Goal: Task Accomplishment & Management: Manage account settings

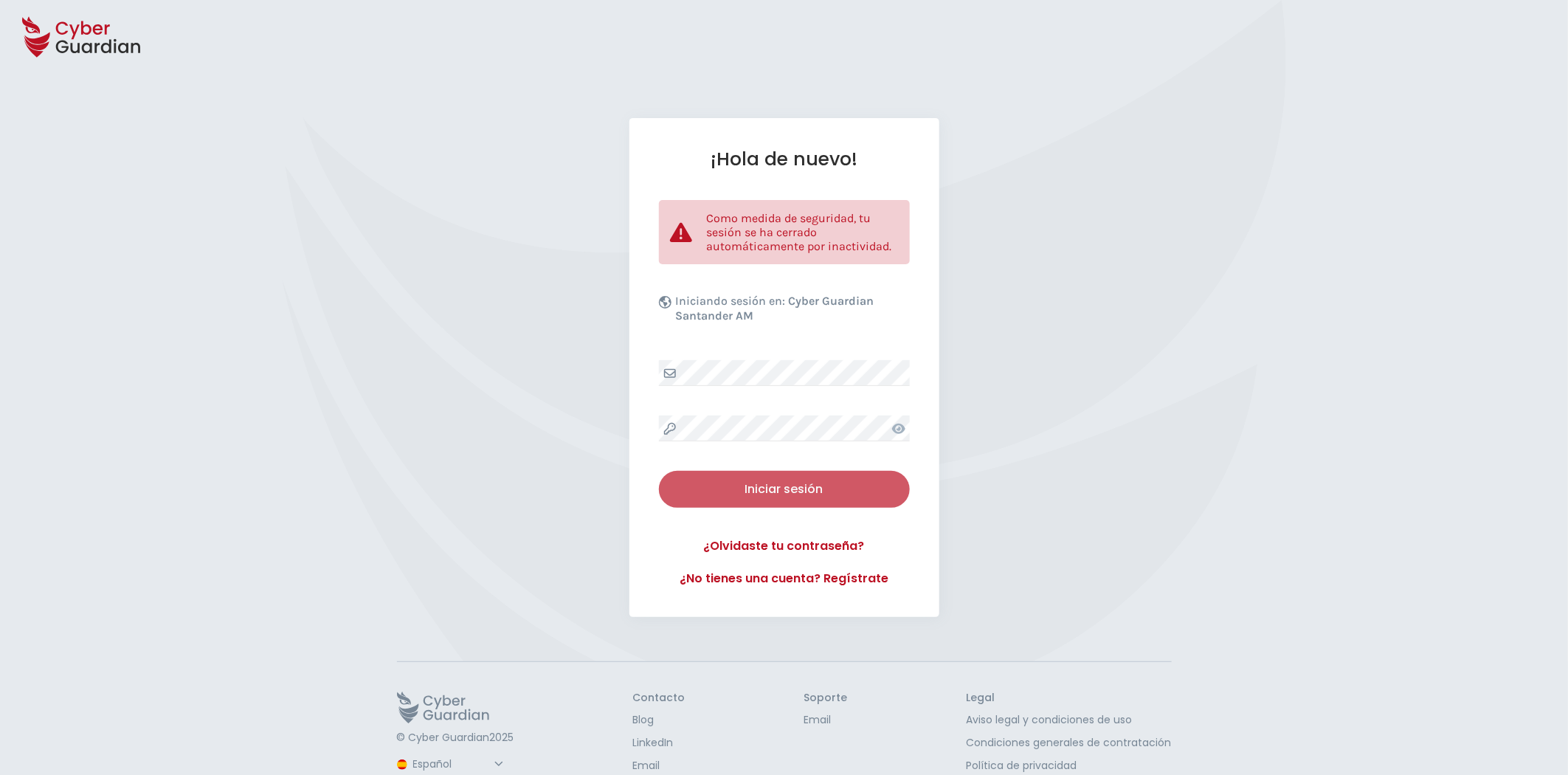
click at [793, 480] on div "Iniciar sesión" at bounding box center [784, 489] width 228 height 18
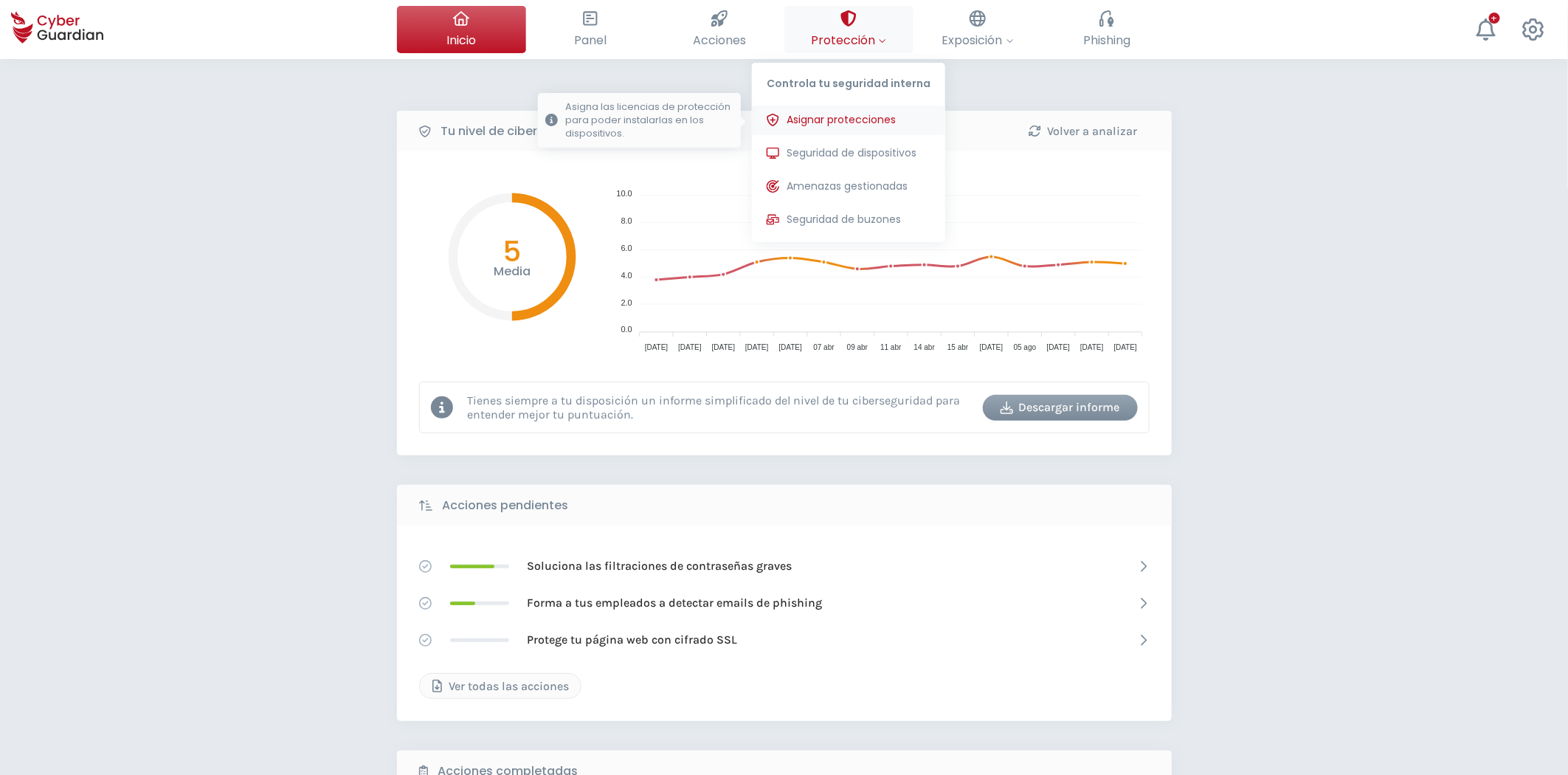
click at [852, 116] on span "Asignar protecciones" at bounding box center [841, 119] width 109 height 15
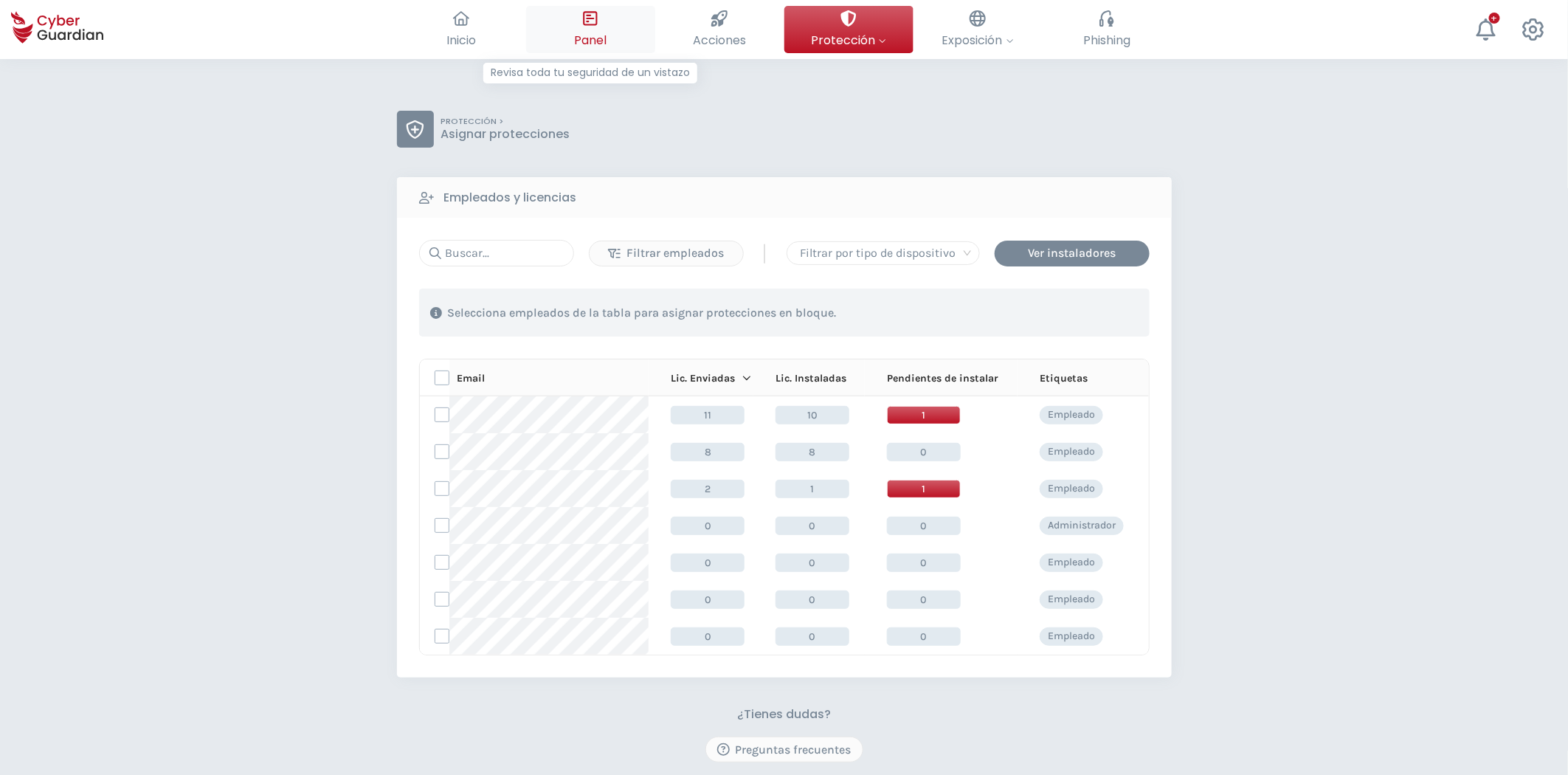
click at [592, 26] on icon at bounding box center [590, 19] width 16 height 16
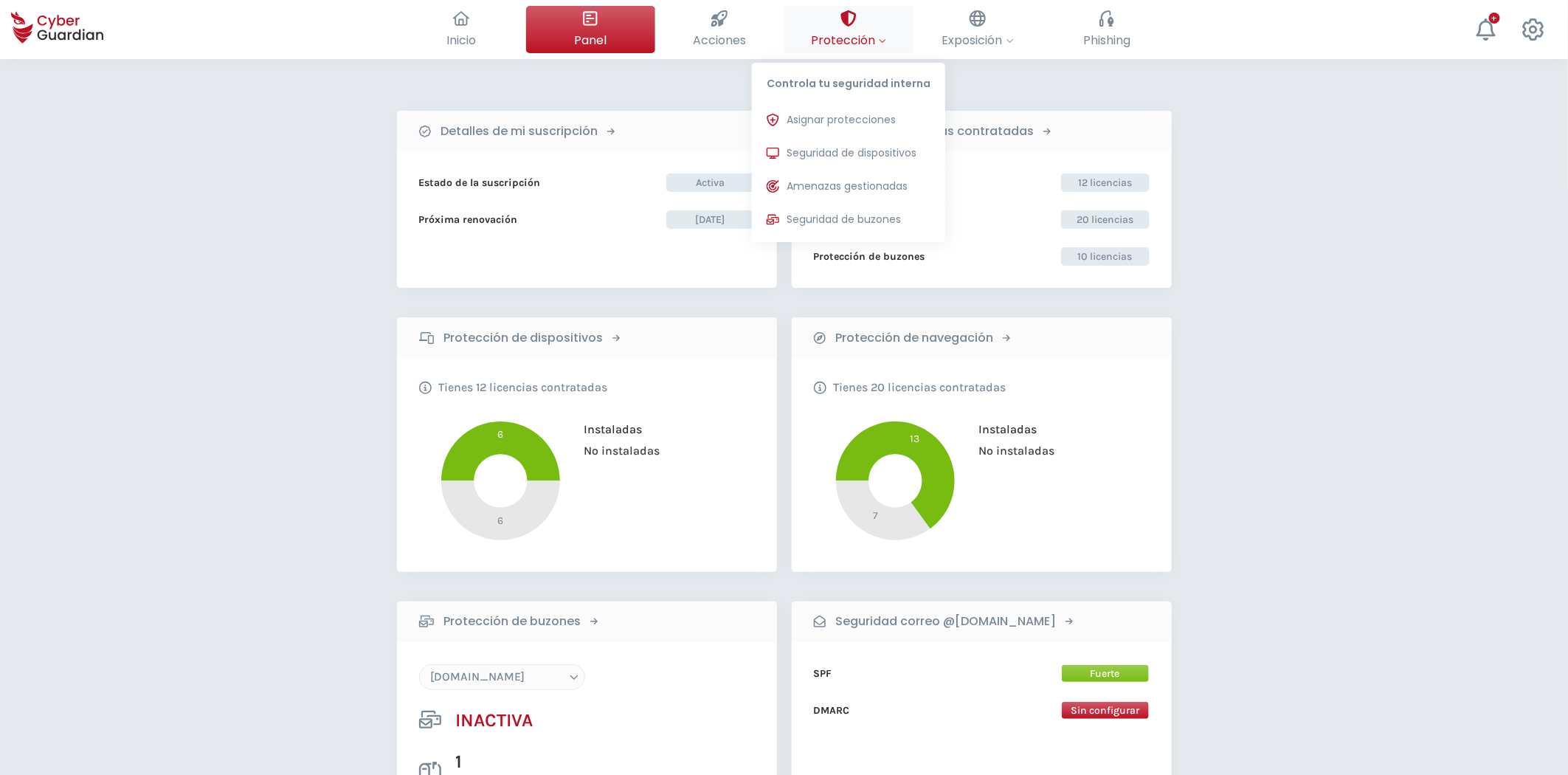
click at [852, 26] on icon at bounding box center [849, 19] width 16 height 16
click at [854, 122] on span "Asignar protecciones" at bounding box center [841, 119] width 109 height 15
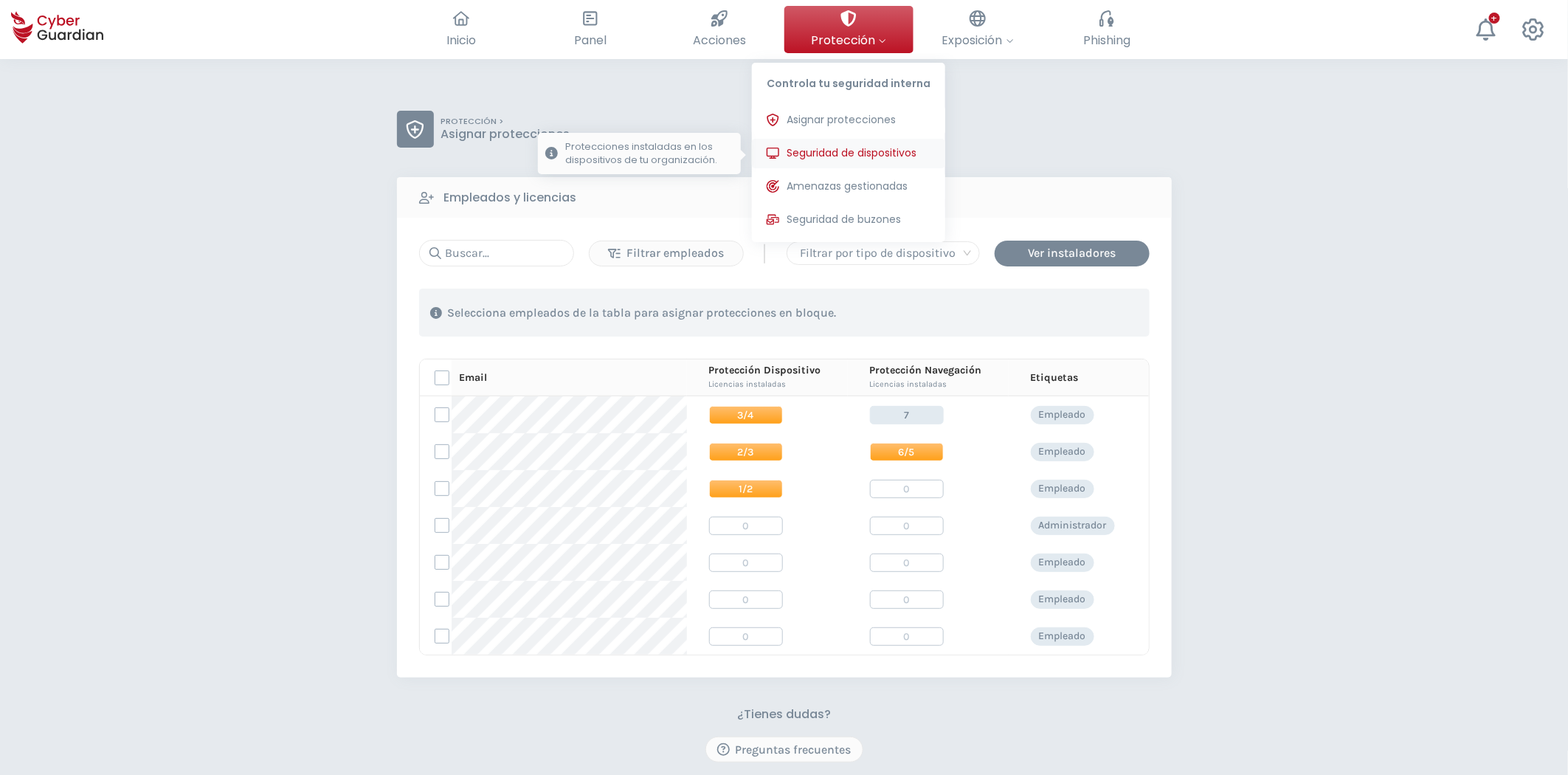
click at [868, 152] on span "Seguridad de dispositivos" at bounding box center [851, 152] width 130 height 15
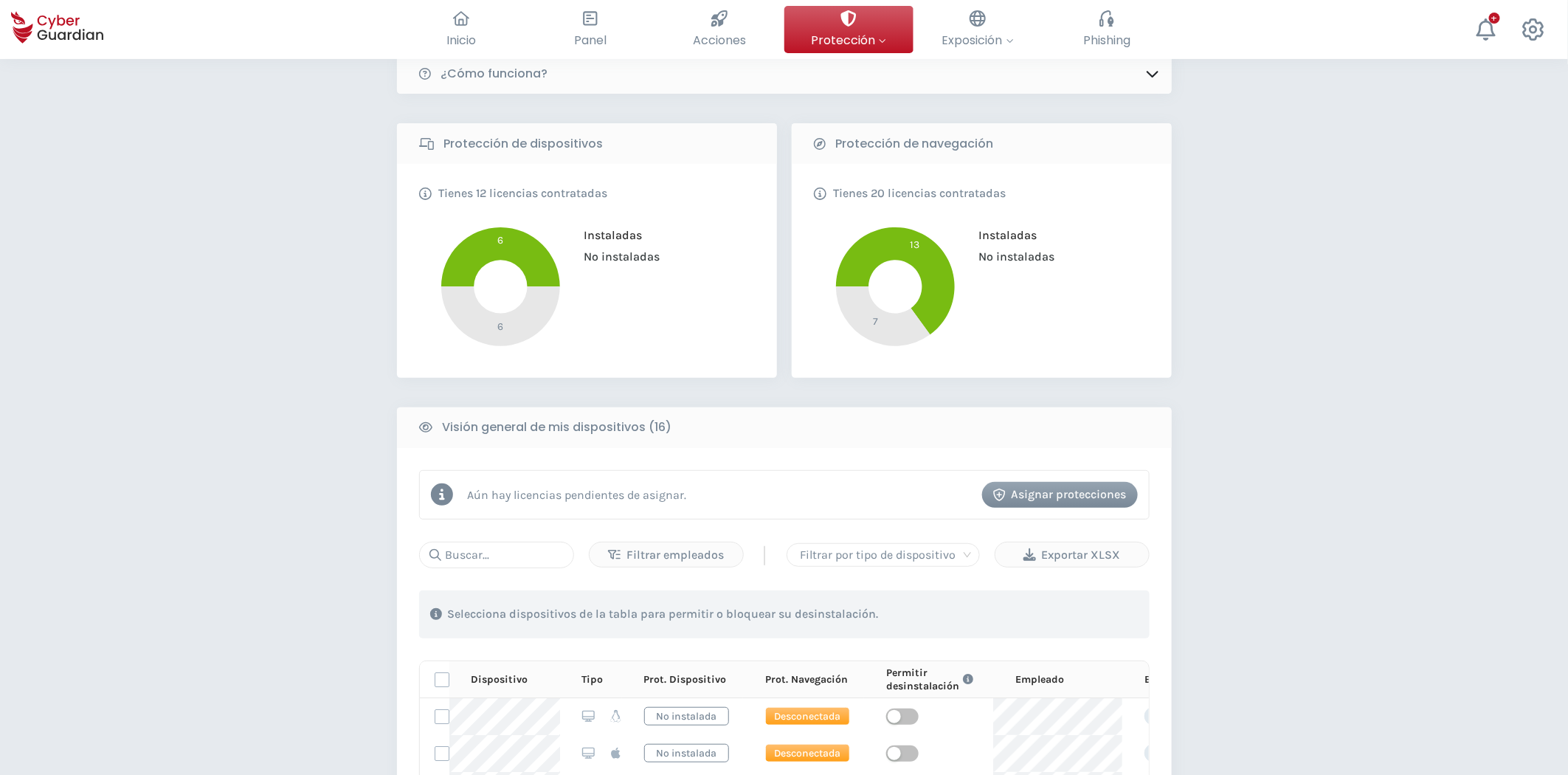
scroll to position [164, 0]
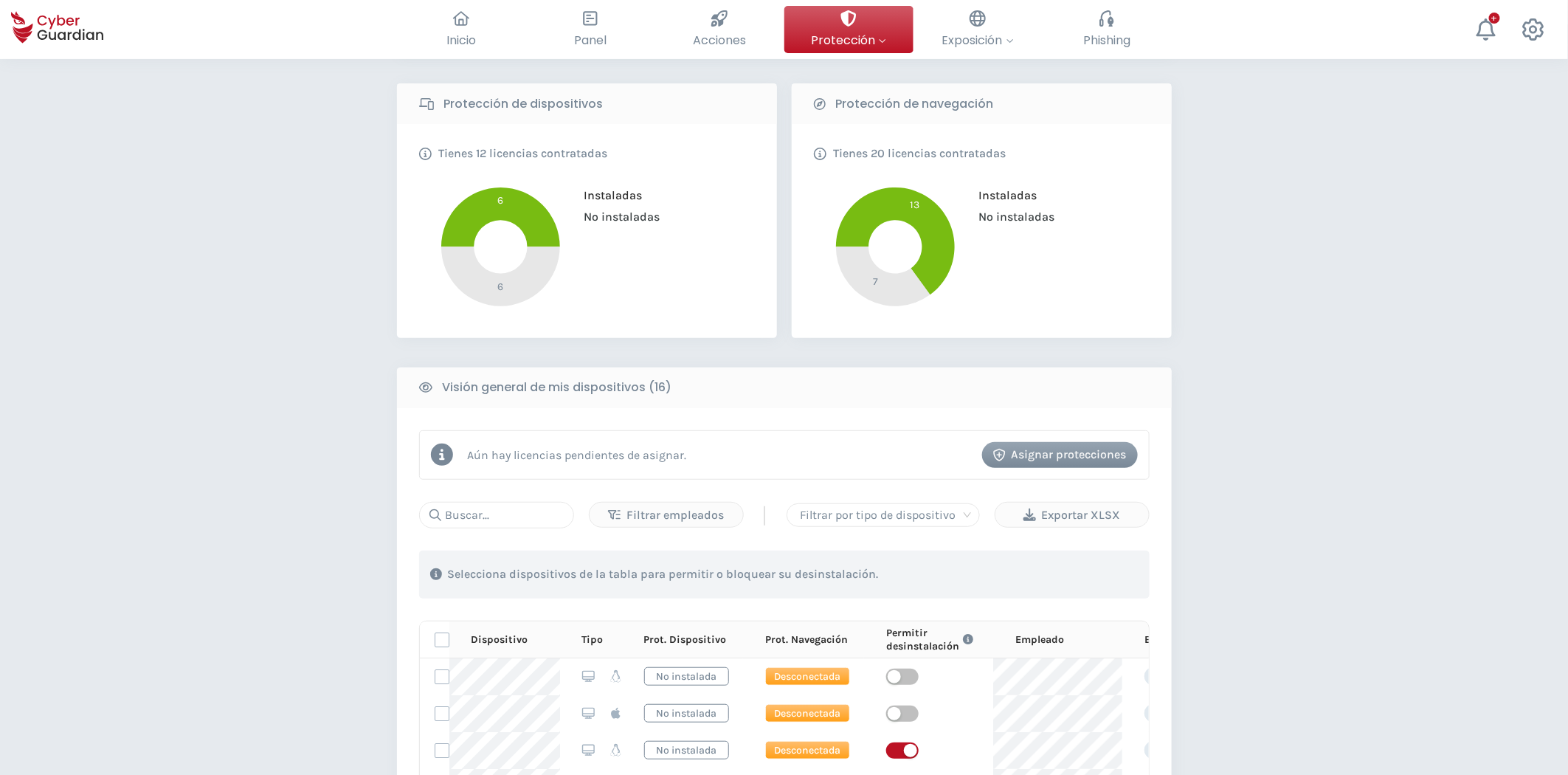
click at [1023, 459] on div "Asignar protecciones" at bounding box center [1060, 454] width 134 height 18
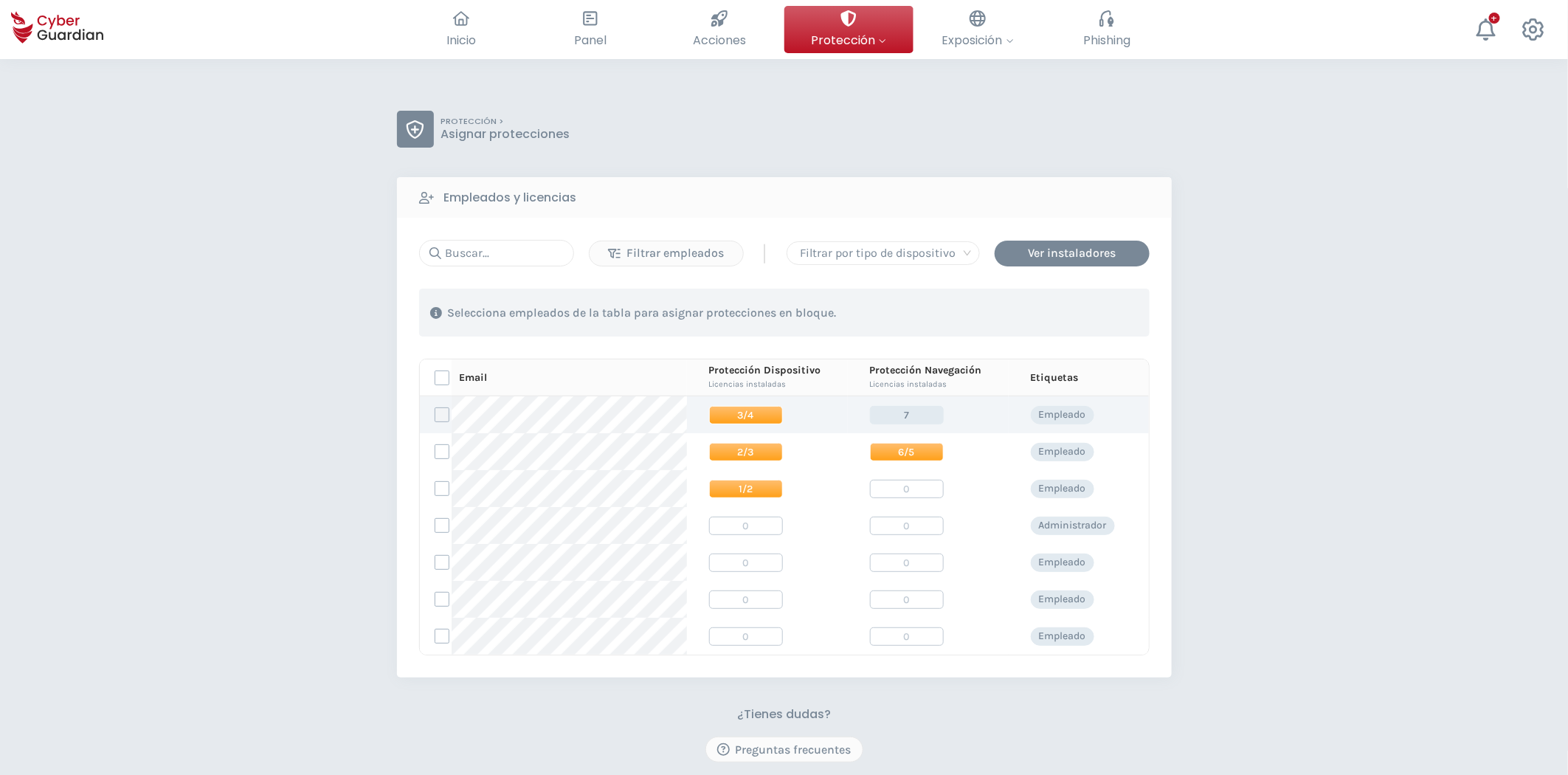
click at [440, 417] on label at bounding box center [442, 415] width 14 height 14
click at [435, 417] on input "checkbox" at bounding box center [435, 414] width 0 height 13
click at [992, 322] on button "Asignar protecciones" at bounding box center [1059, 312] width 157 height 26
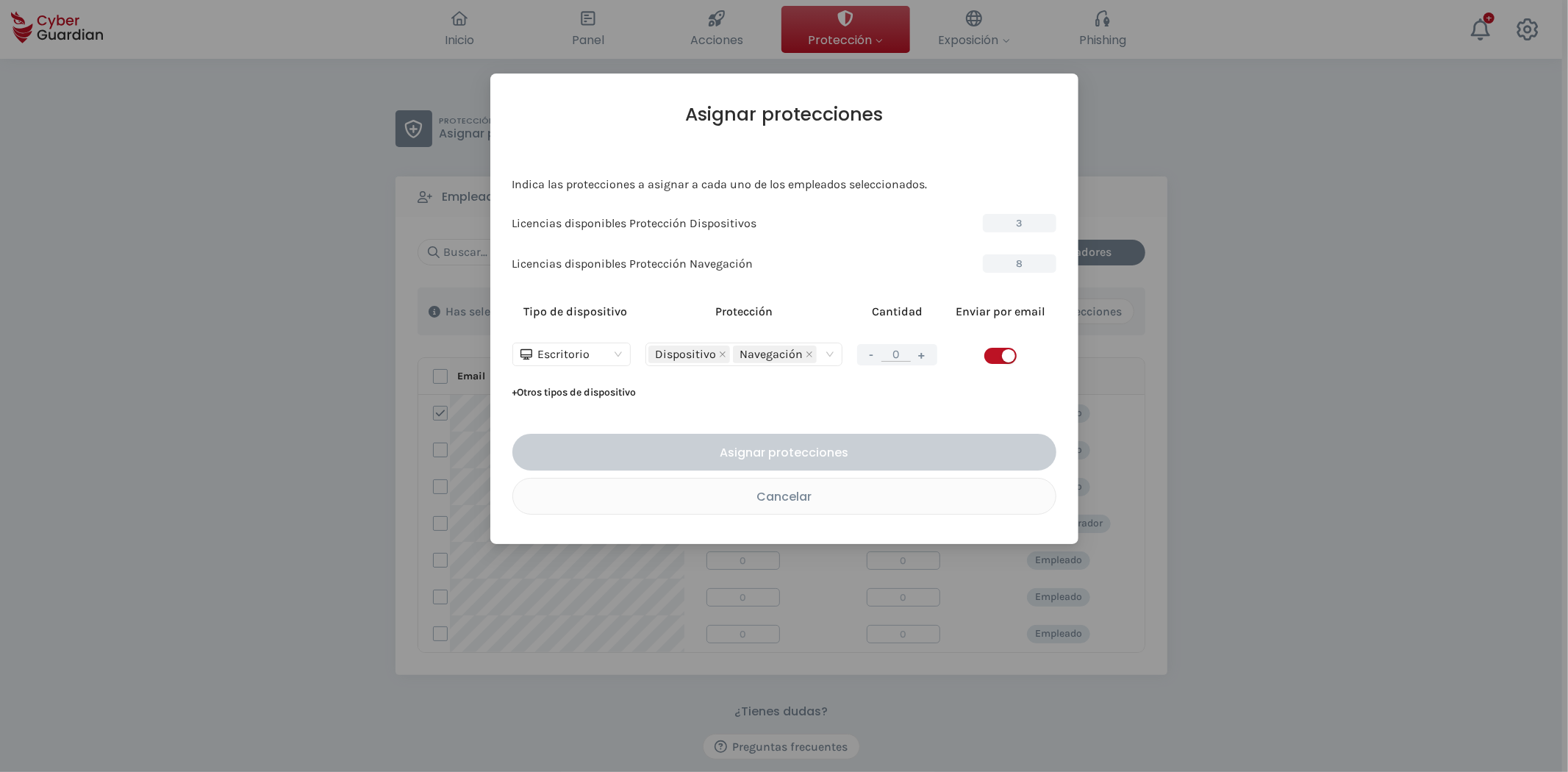
click at [923, 353] on button "+" at bounding box center [922, 354] width 18 height 19
type input "1"
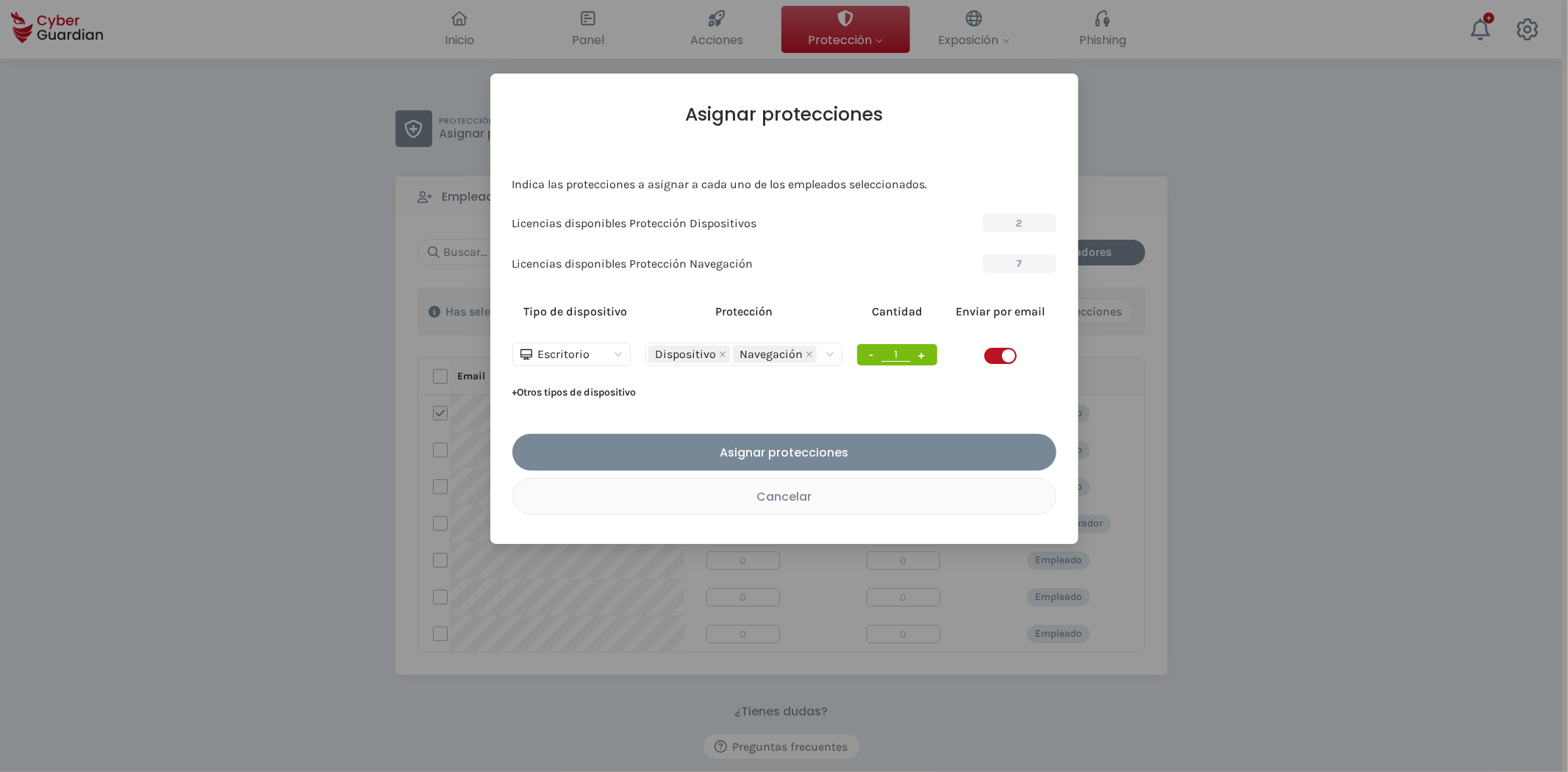
click at [923, 356] on button "+" at bounding box center [922, 354] width 18 height 19
type input "2"
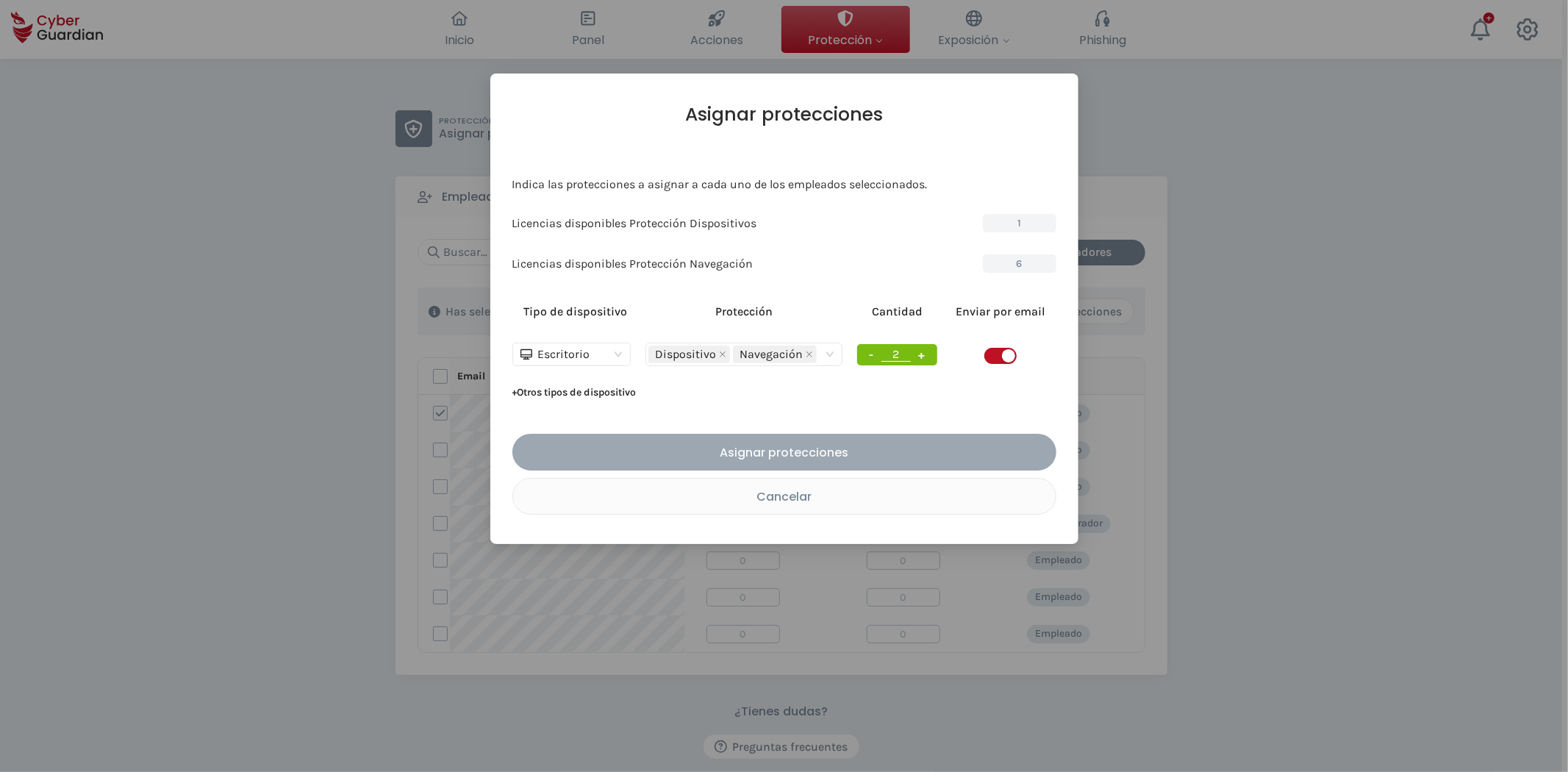
click at [848, 449] on div "Asignar protecciones" at bounding box center [784, 452] width 522 height 19
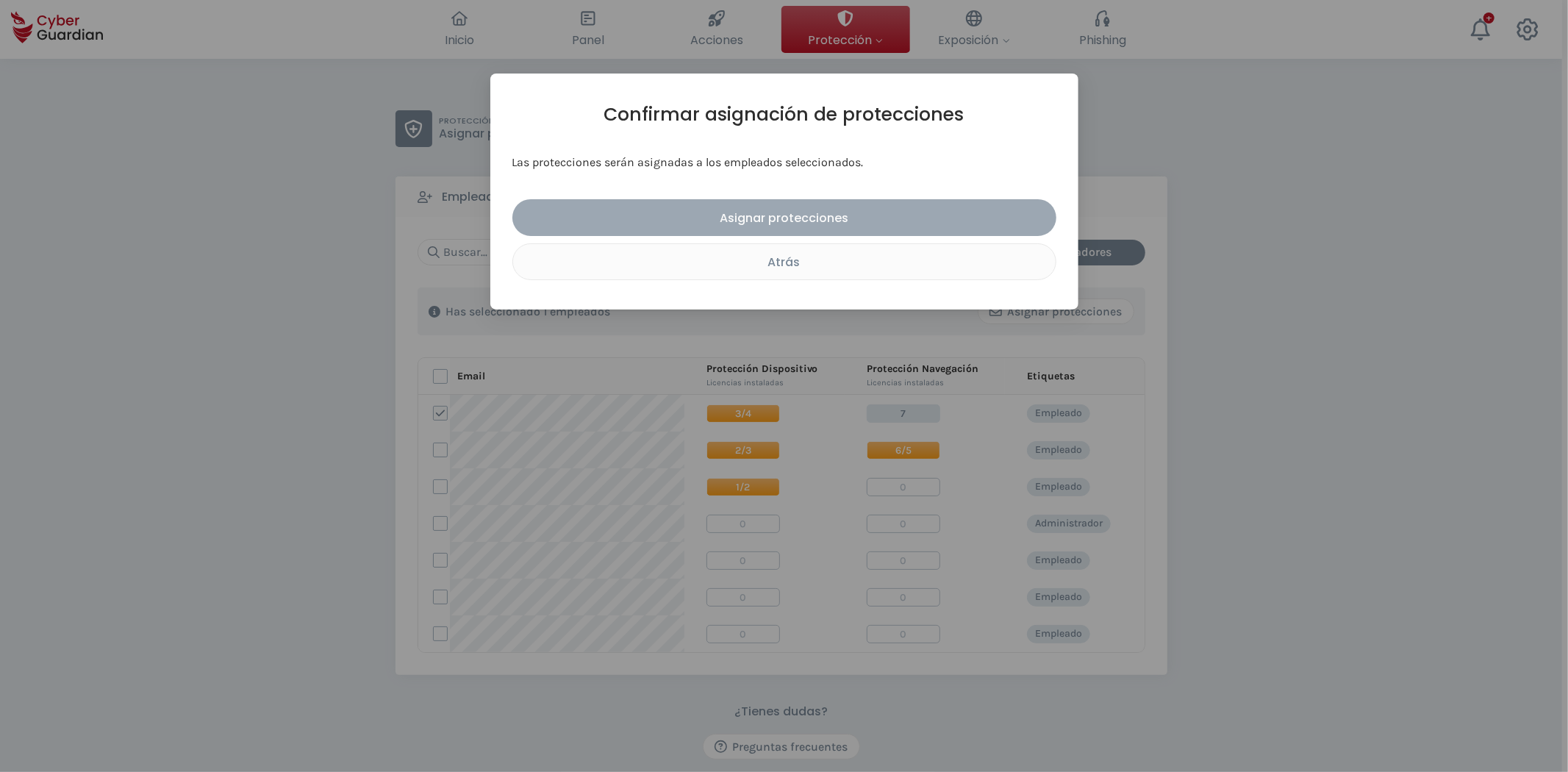
click at [802, 212] on div "Asignar protecciones" at bounding box center [784, 218] width 522 height 19
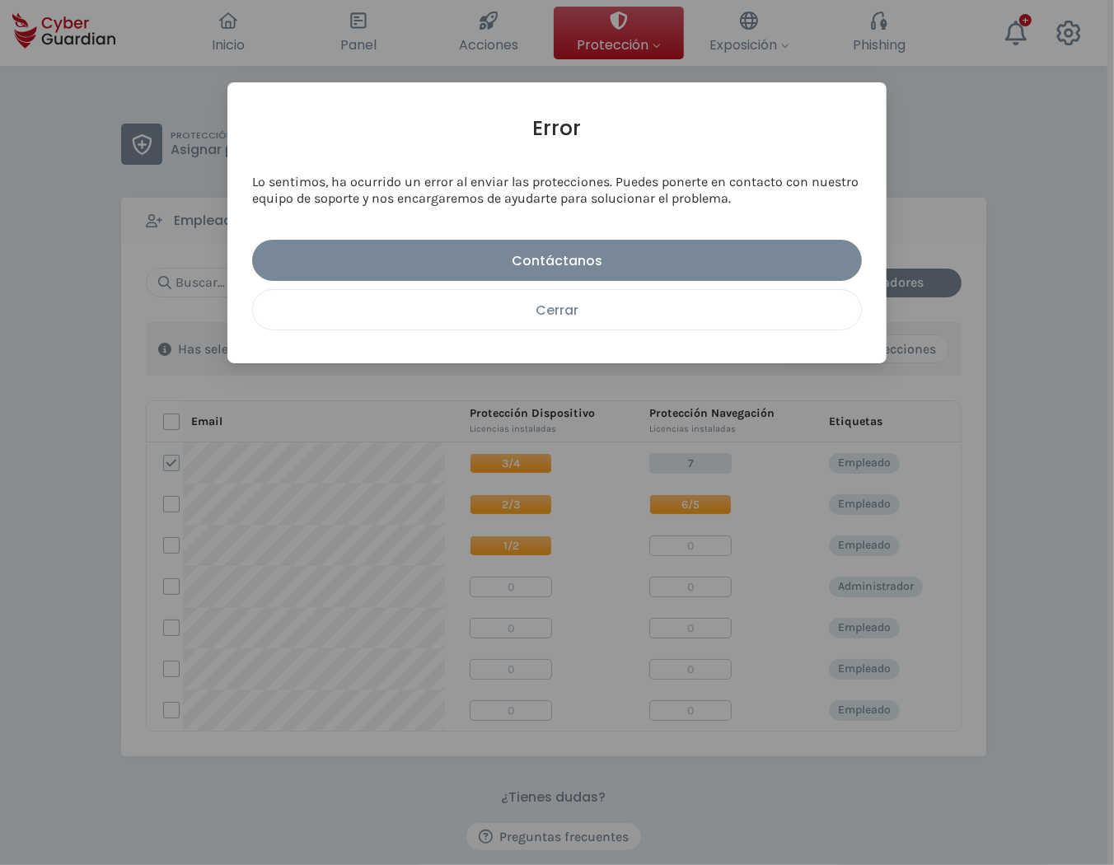
click at [611, 319] on div "Cerrar" at bounding box center [556, 310] width 583 height 21
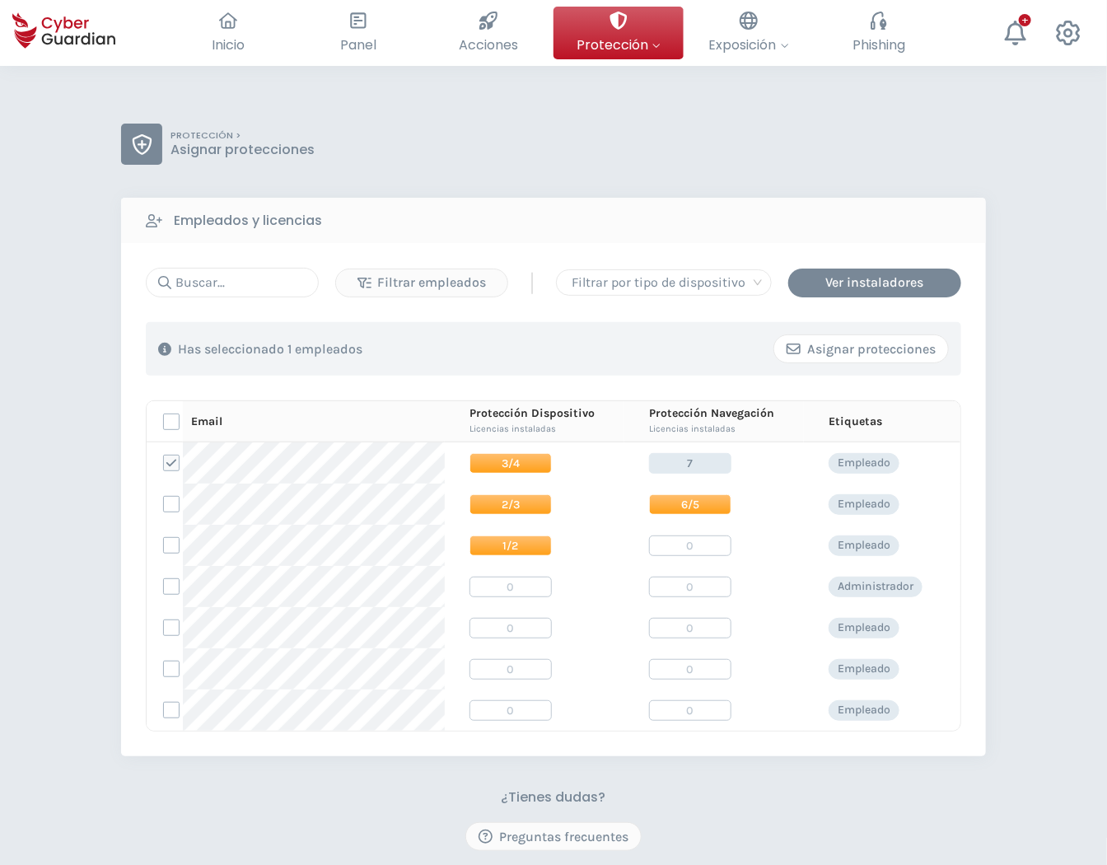
click at [828, 342] on div "Asignar protecciones" at bounding box center [861, 349] width 149 height 20
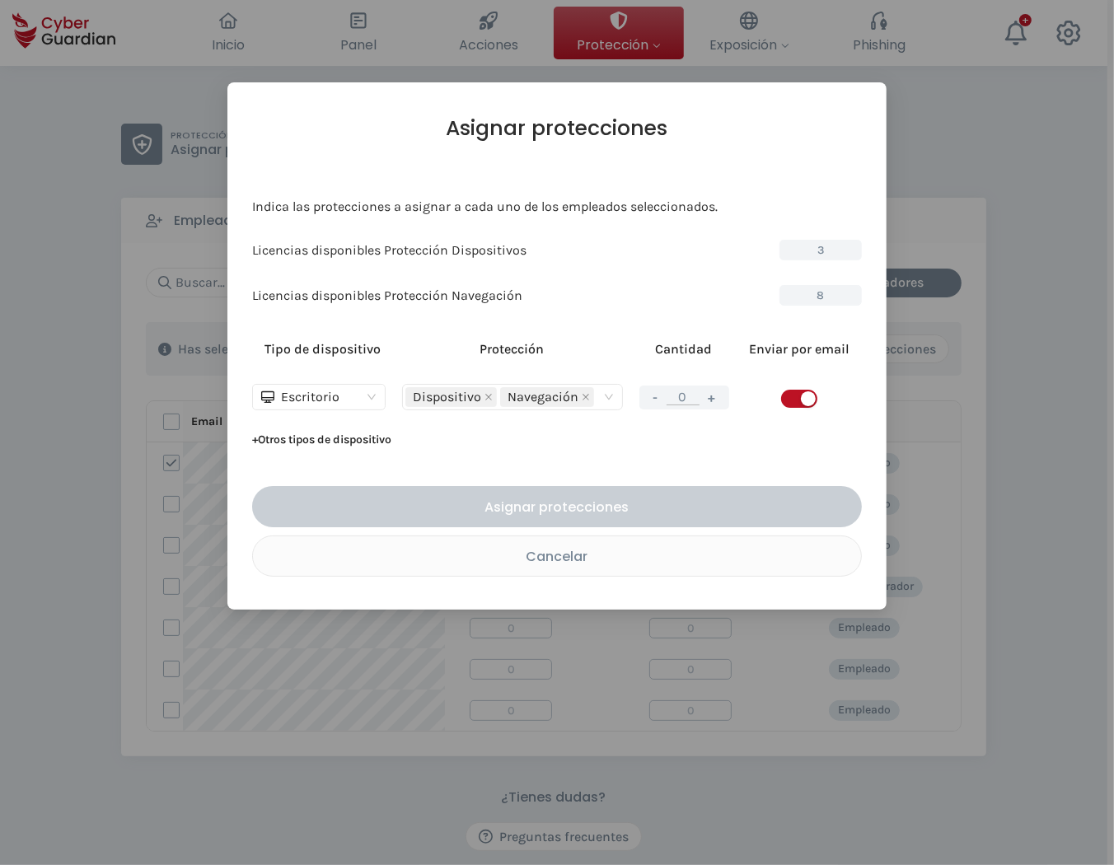
click at [713, 399] on button "+" at bounding box center [712, 397] width 20 height 21
type input "1"
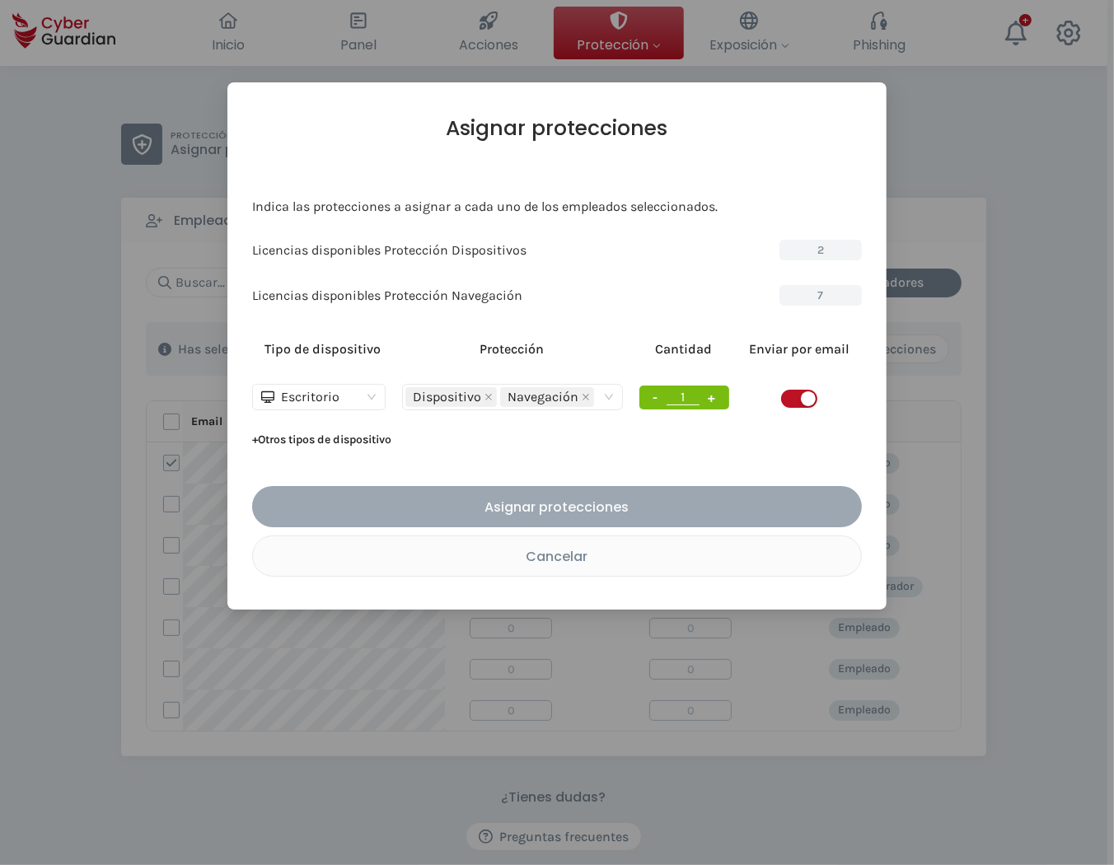
click at [647, 508] on div "Asignar protecciones" at bounding box center [556, 507] width 585 height 21
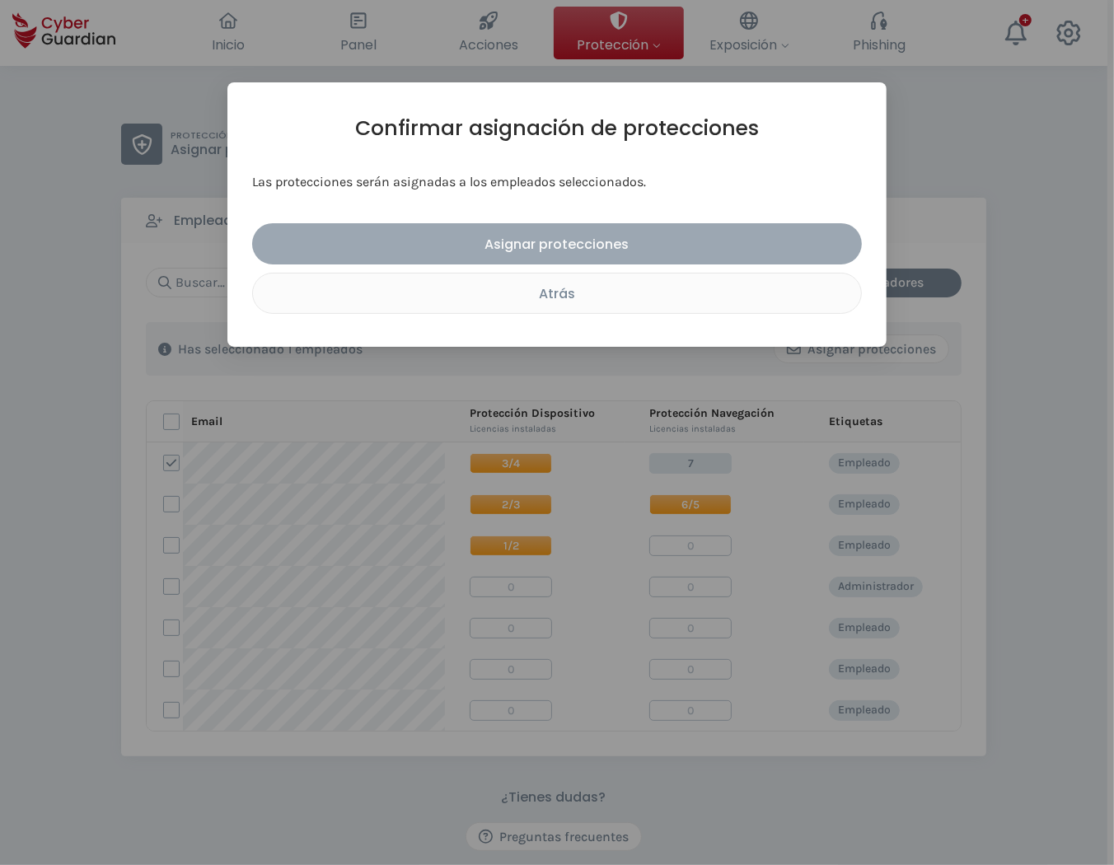
click at [637, 249] on div "Asignar protecciones" at bounding box center [556, 244] width 585 height 21
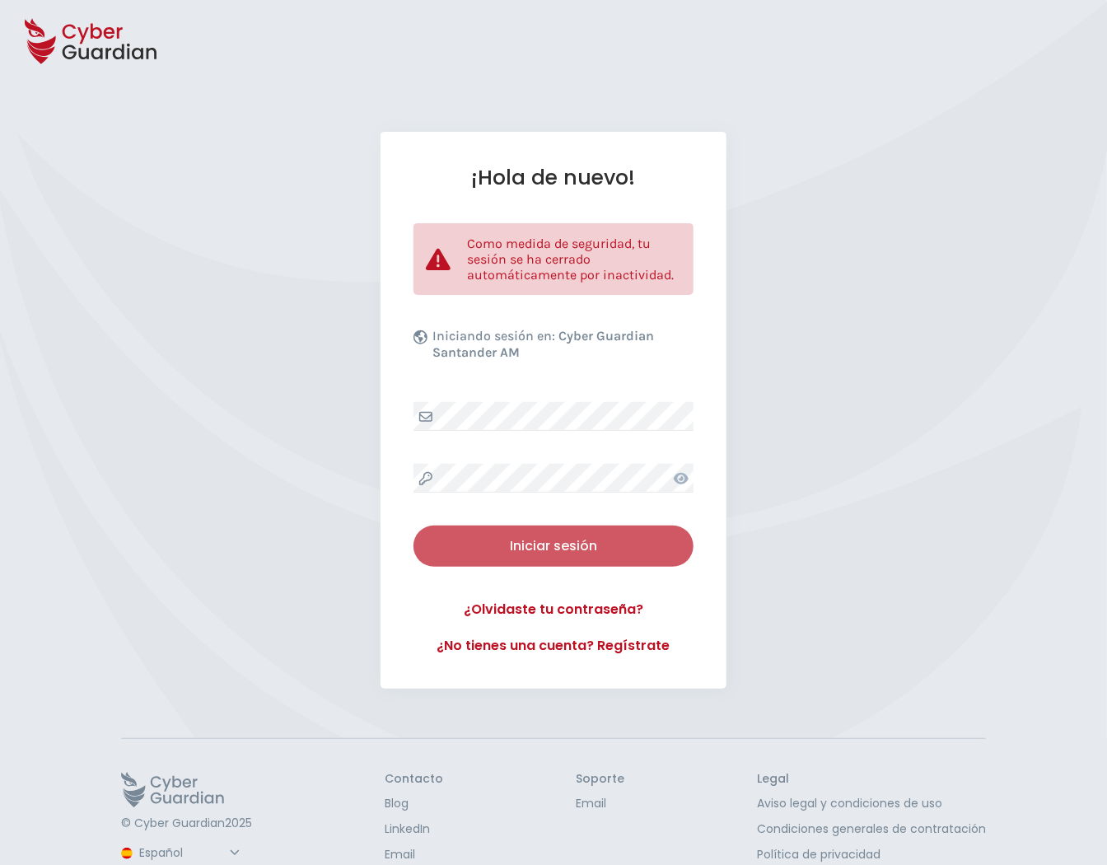
click at [587, 538] on div "Iniciar sesión" at bounding box center [553, 546] width 255 height 20
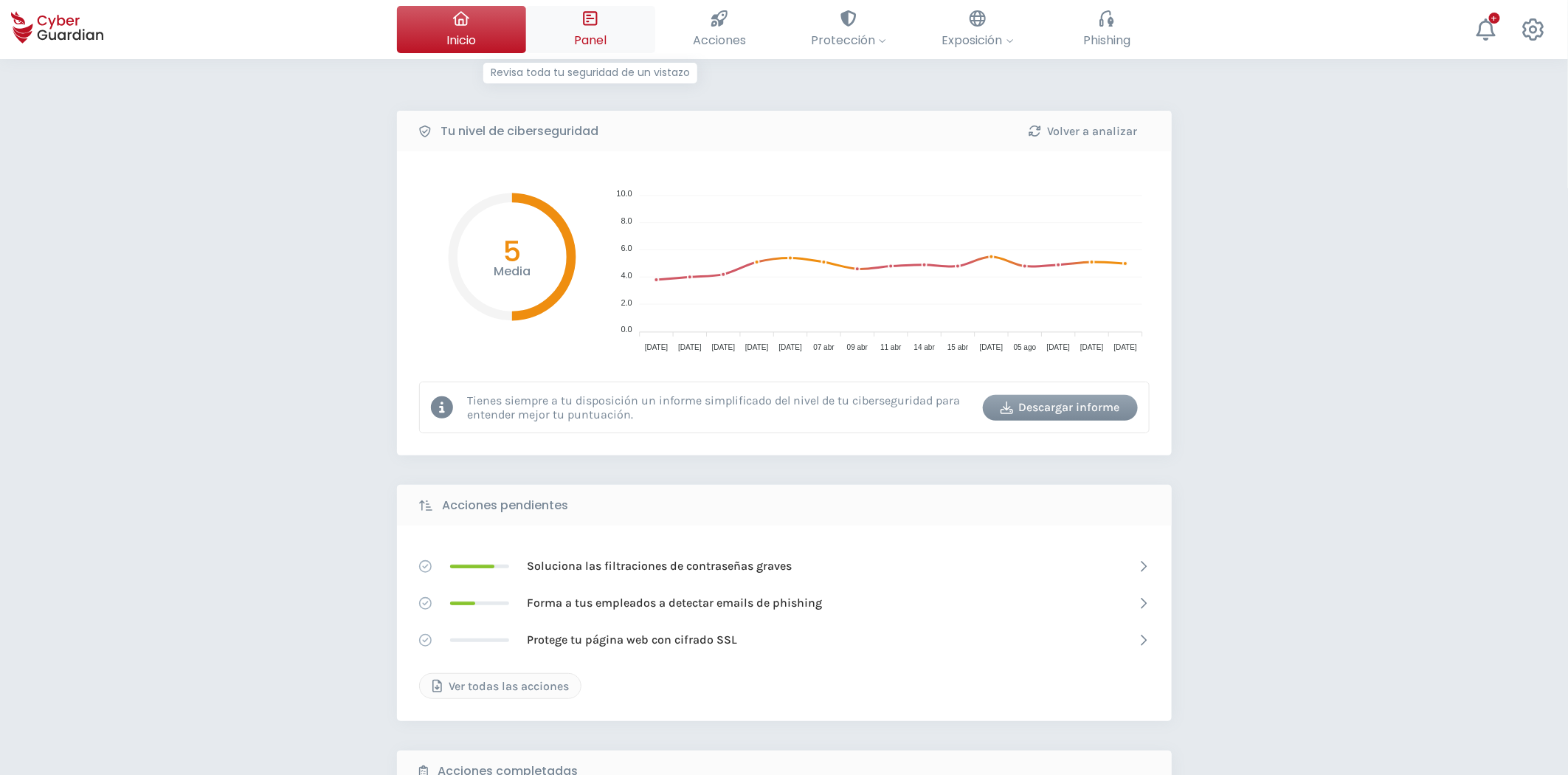
click at [592, 30] on div at bounding box center [590, 19] width 16 height 25
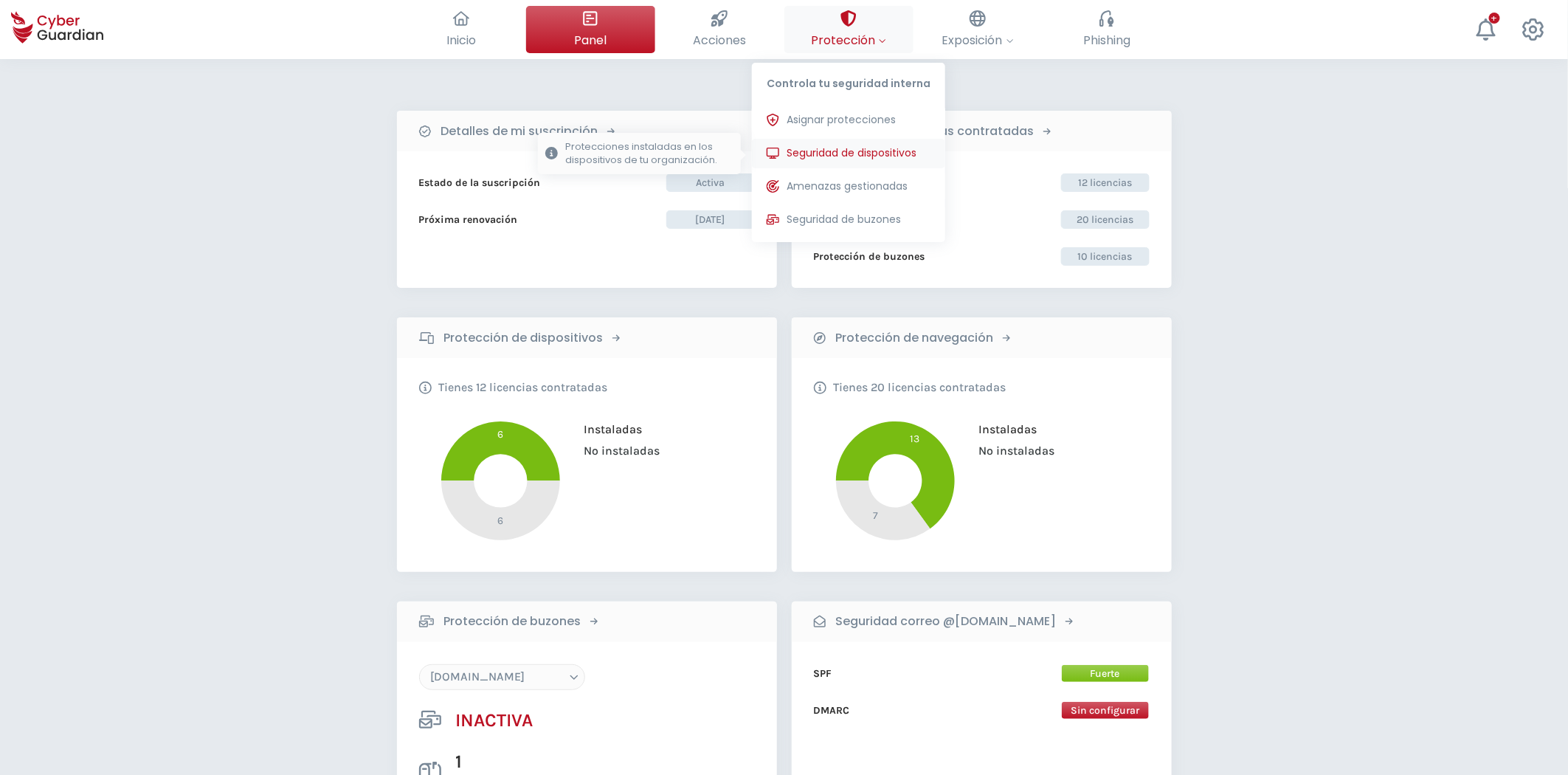
click at [876, 145] on span "Seguridad de dispositivos" at bounding box center [851, 152] width 130 height 15
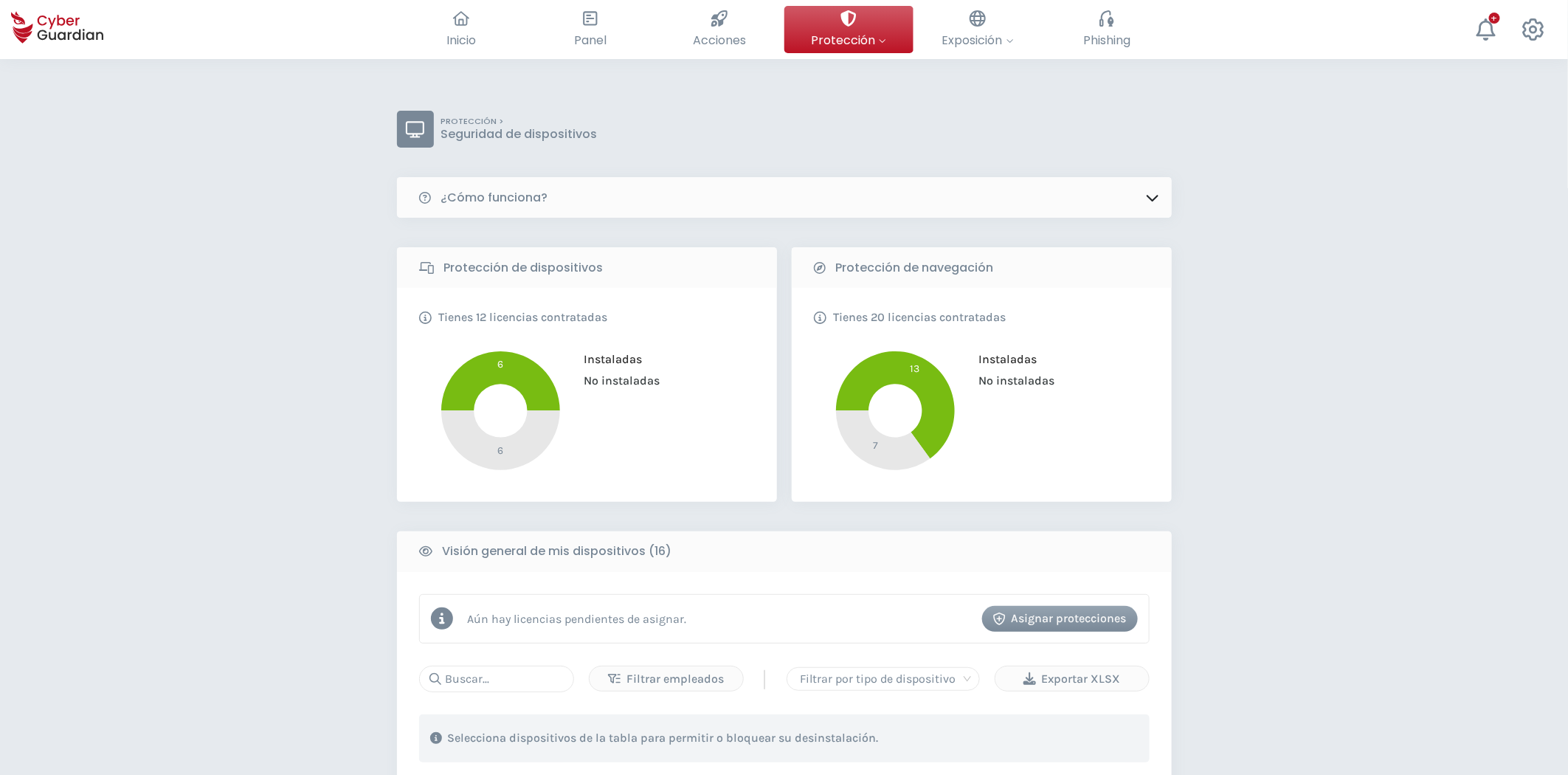
click at [991, 606] on button "Asignar protecciones" at bounding box center [1060, 618] width 156 height 26
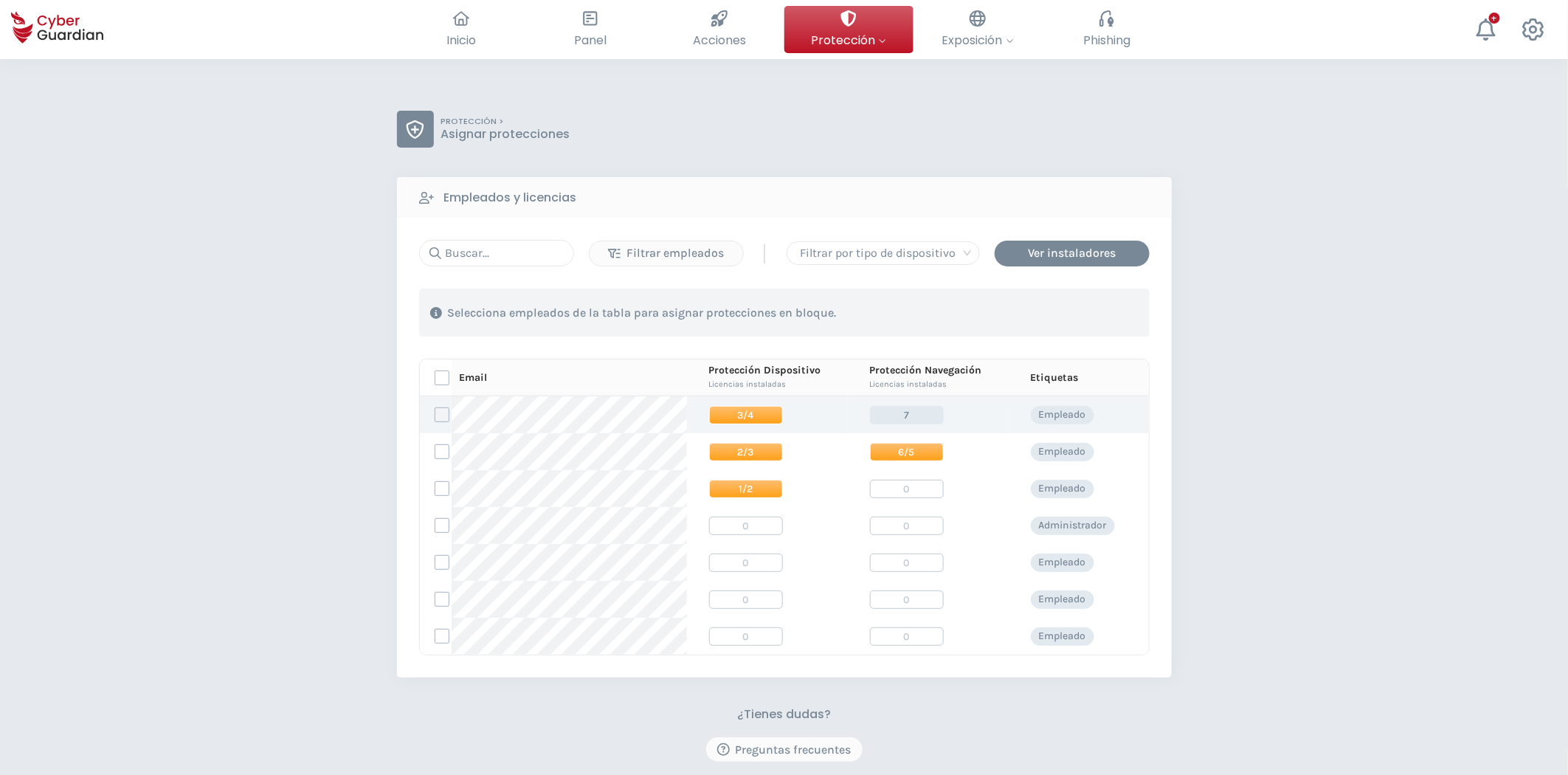
click at [441, 416] on label at bounding box center [442, 415] width 14 height 14
click at [435, 416] on input "checkbox" at bounding box center [435, 414] width 0 height 13
click at [991, 315] on div "Asignar protecciones" at bounding box center [1060, 313] width 134 height 18
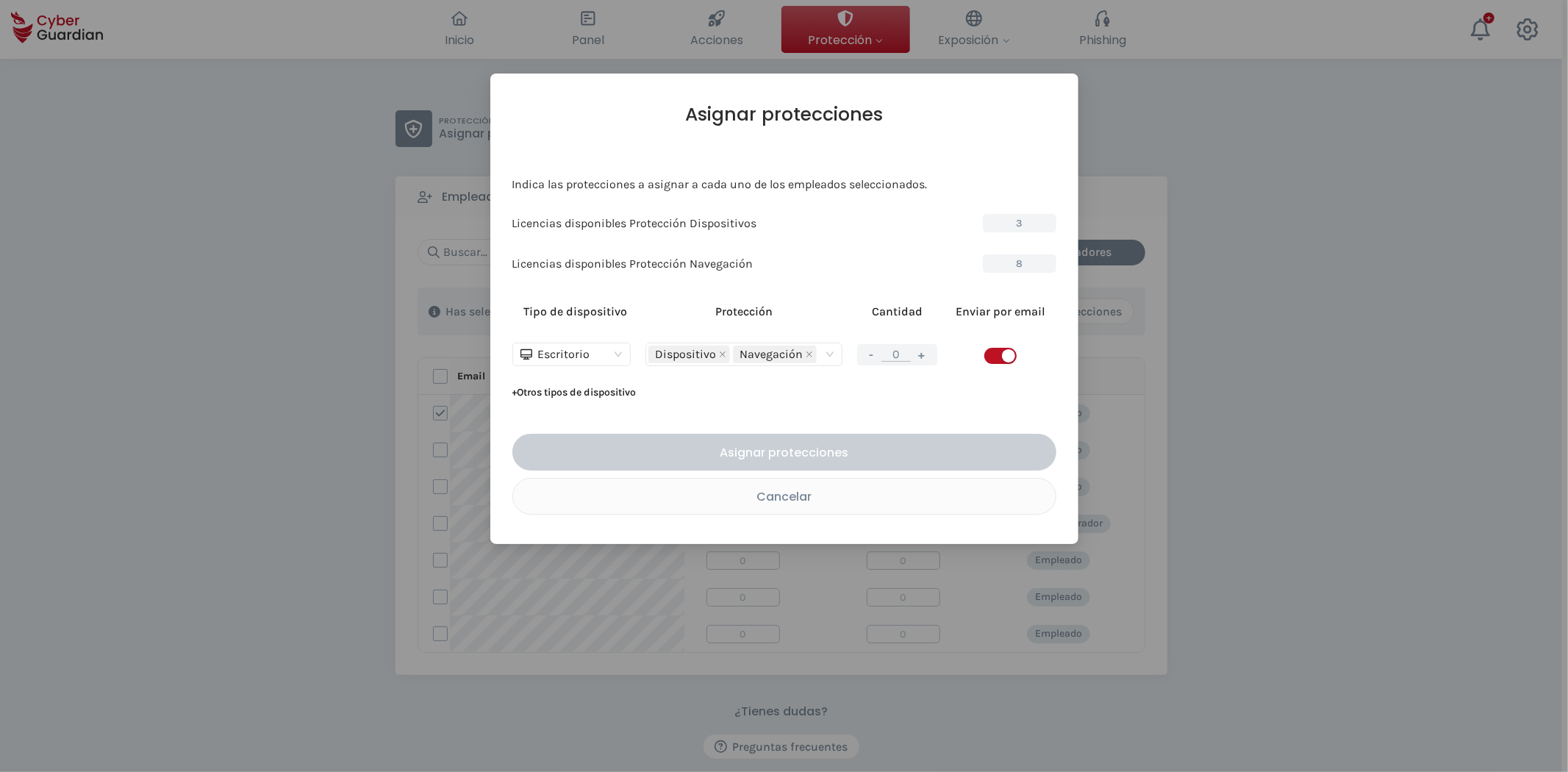
click at [929, 355] on button "+" at bounding box center [922, 354] width 18 height 19
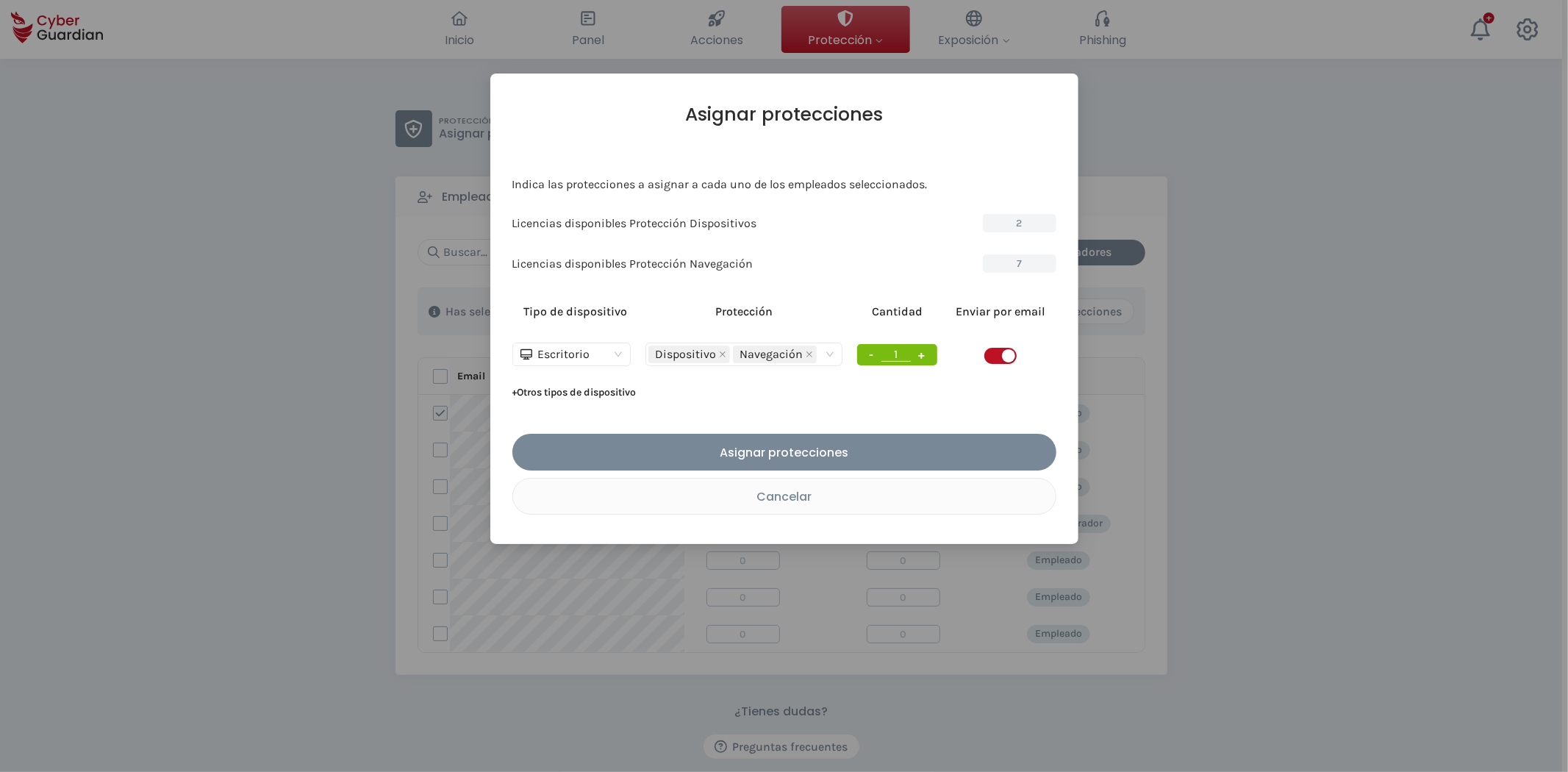
click at [873, 352] on button "-" at bounding box center [871, 354] width 15 height 19
type input "0"
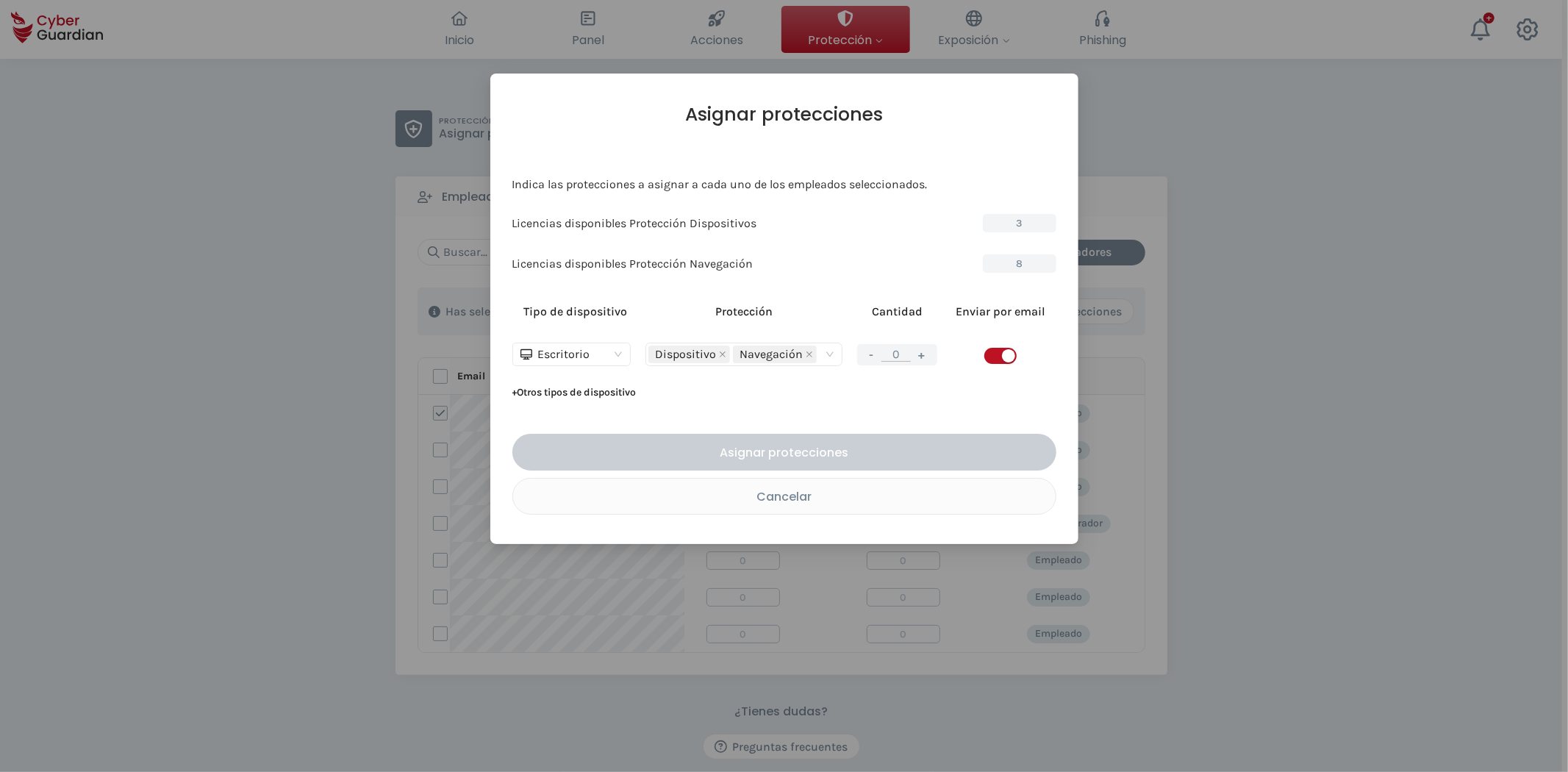
click at [987, 448] on div "Asignar protecciones Indica las protecciones a asignar a cada uno de los emplea…" at bounding box center [784, 386] width 1568 height 772
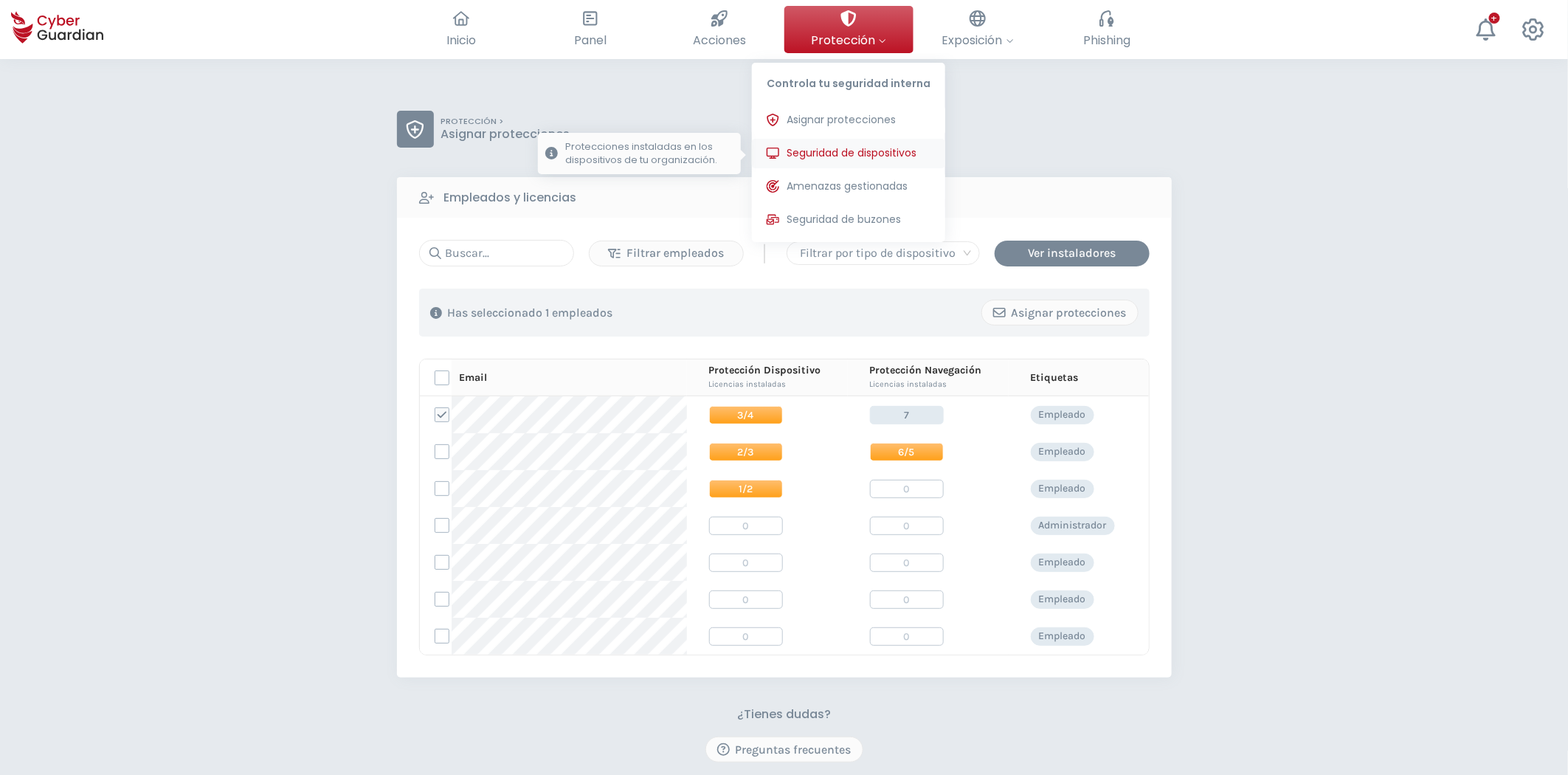
click at [898, 149] on span "Seguridad de dispositivos" at bounding box center [851, 152] width 130 height 15
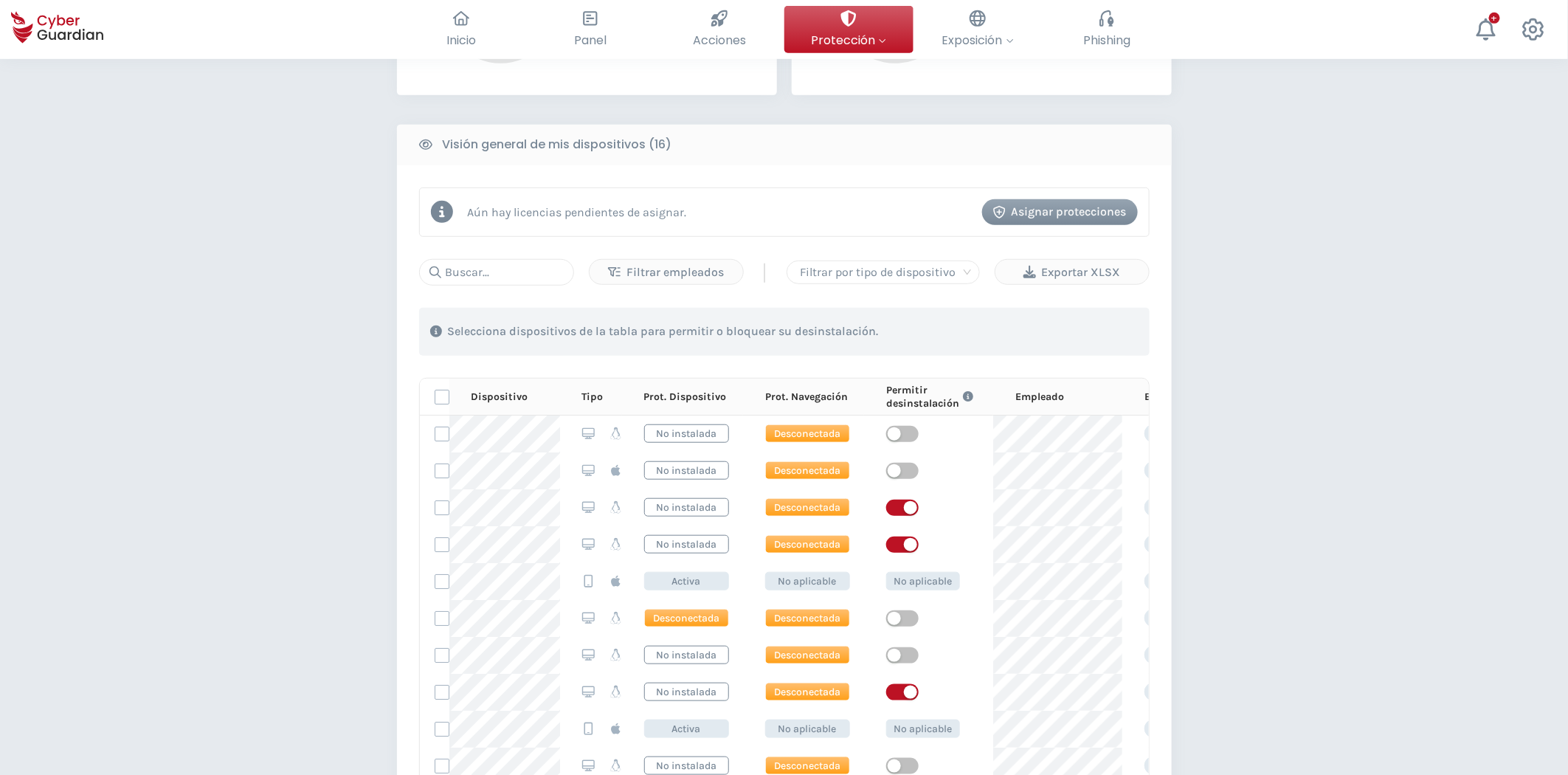
scroll to position [408, 0]
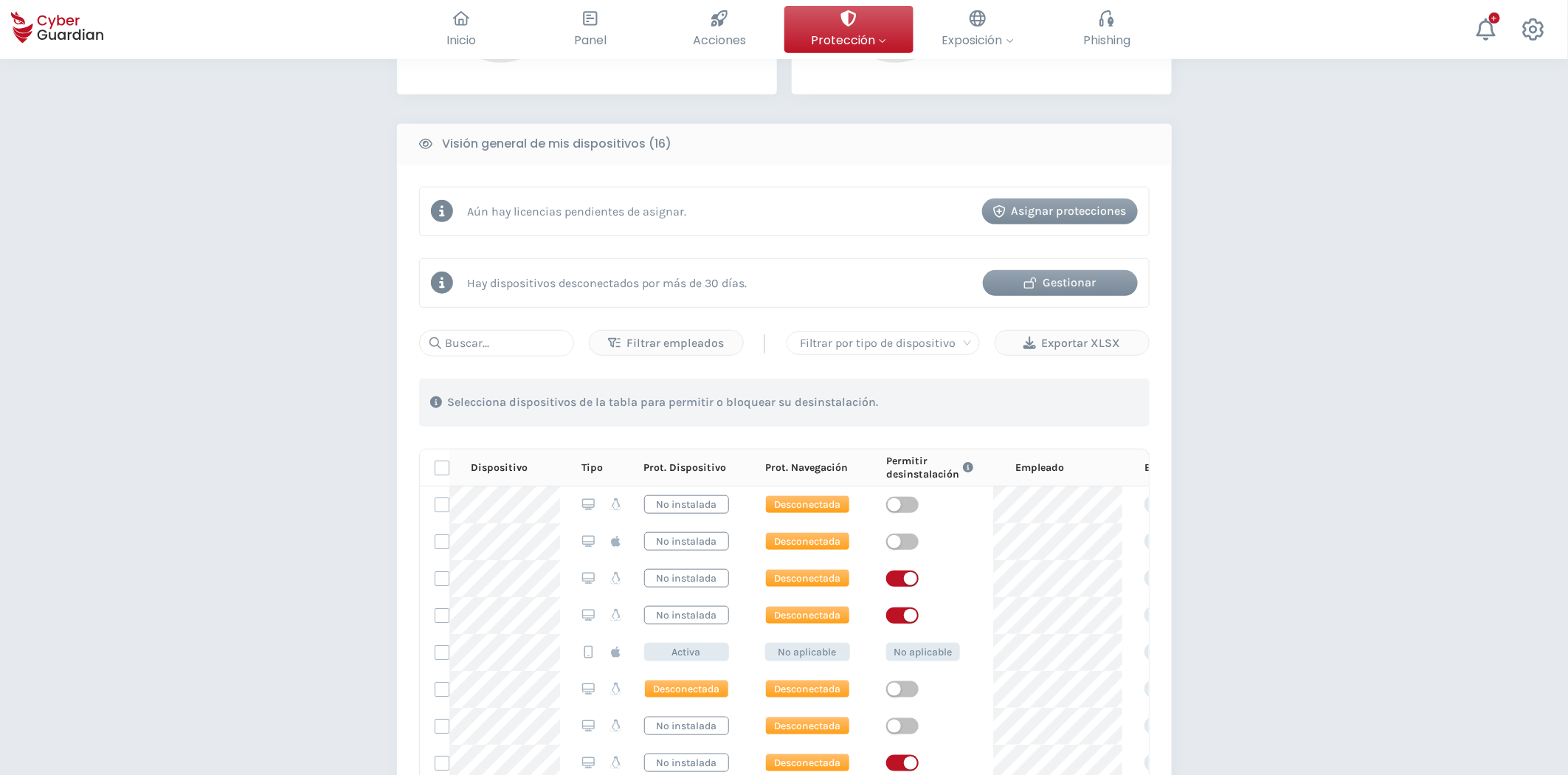
click at [991, 283] on div "Gestionar" at bounding box center [1060, 283] width 133 height 18
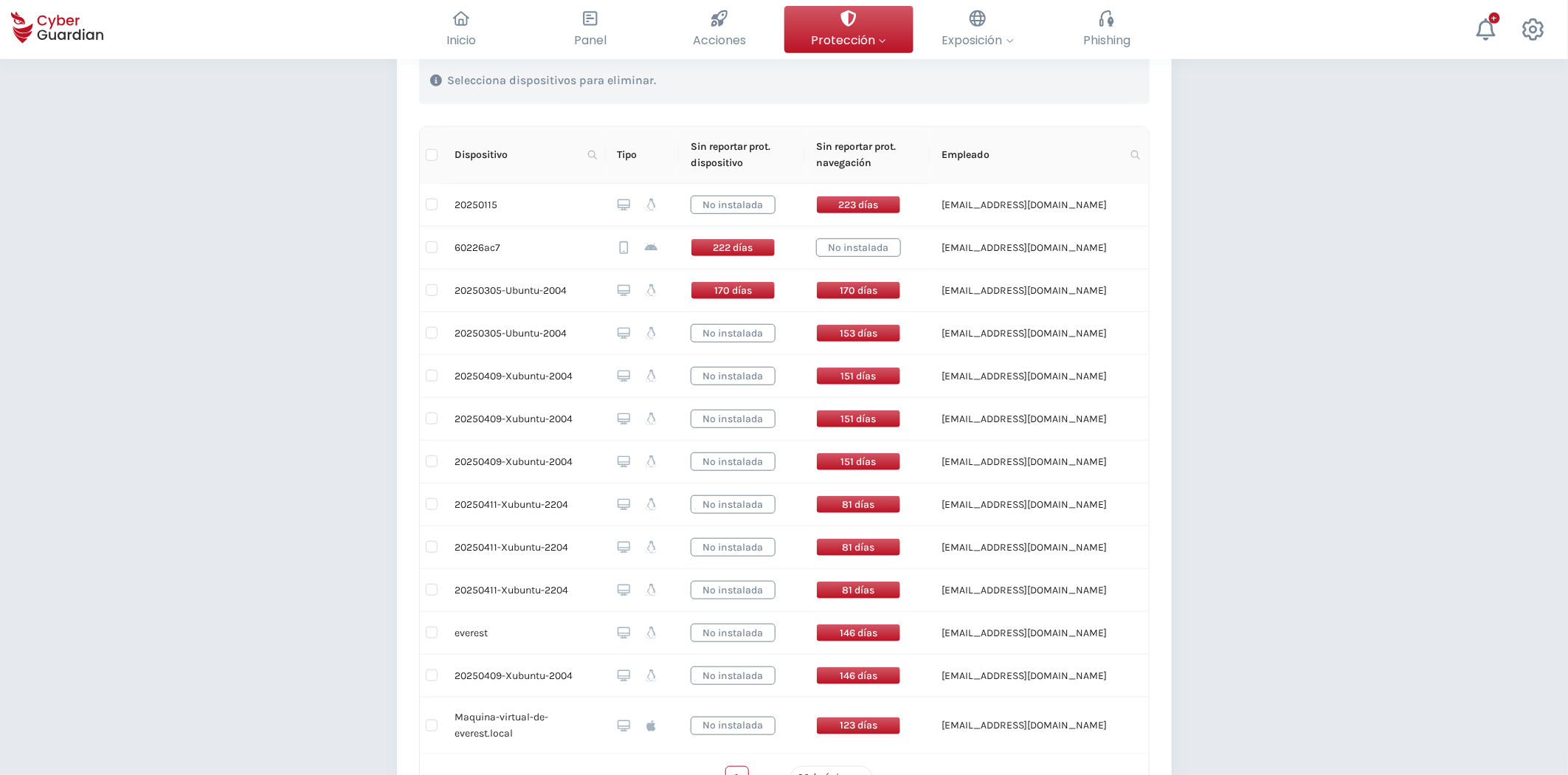
scroll to position [409, 0]
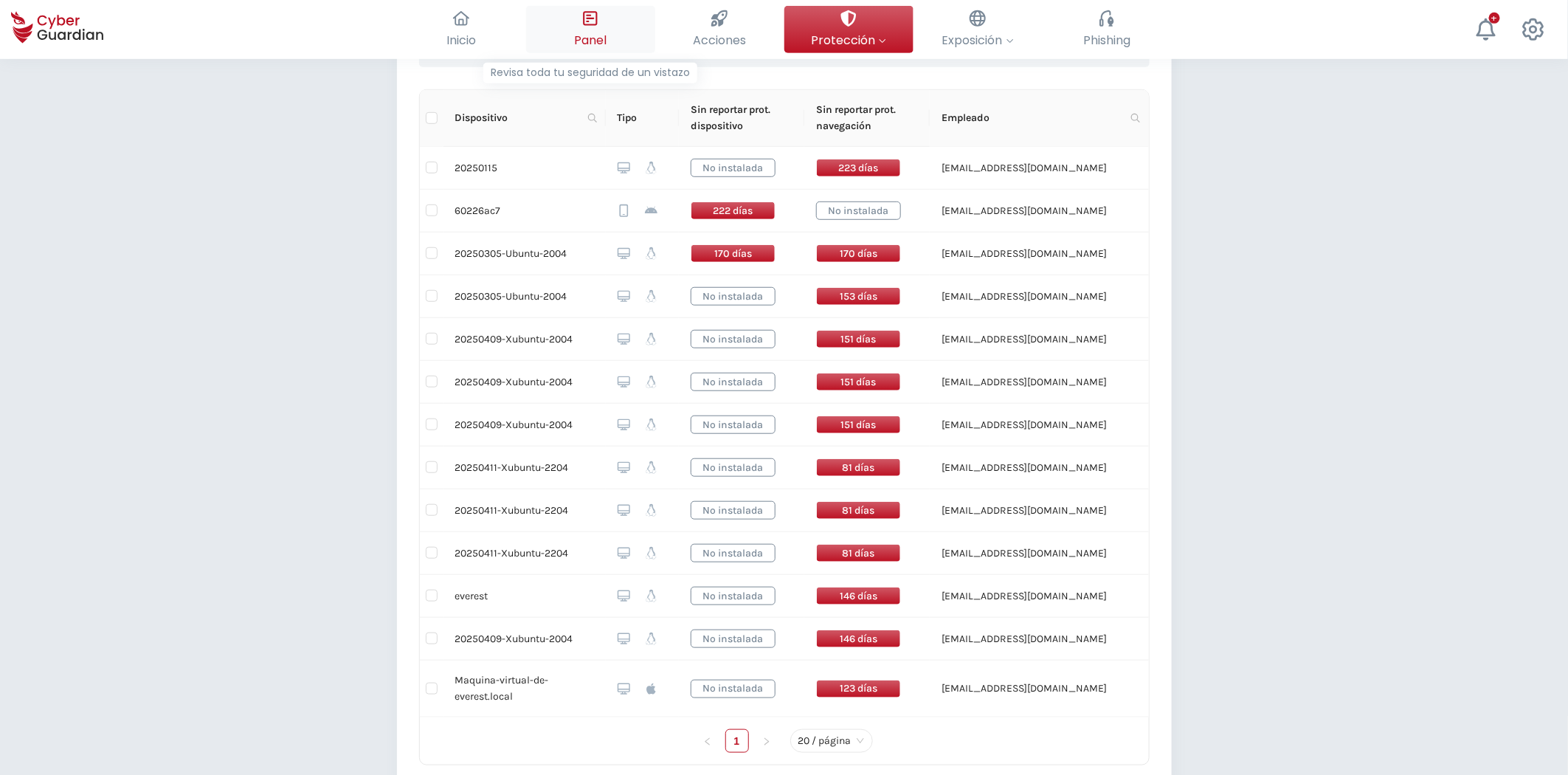
click at [596, 27] on icon at bounding box center [590, 19] width 16 height 16
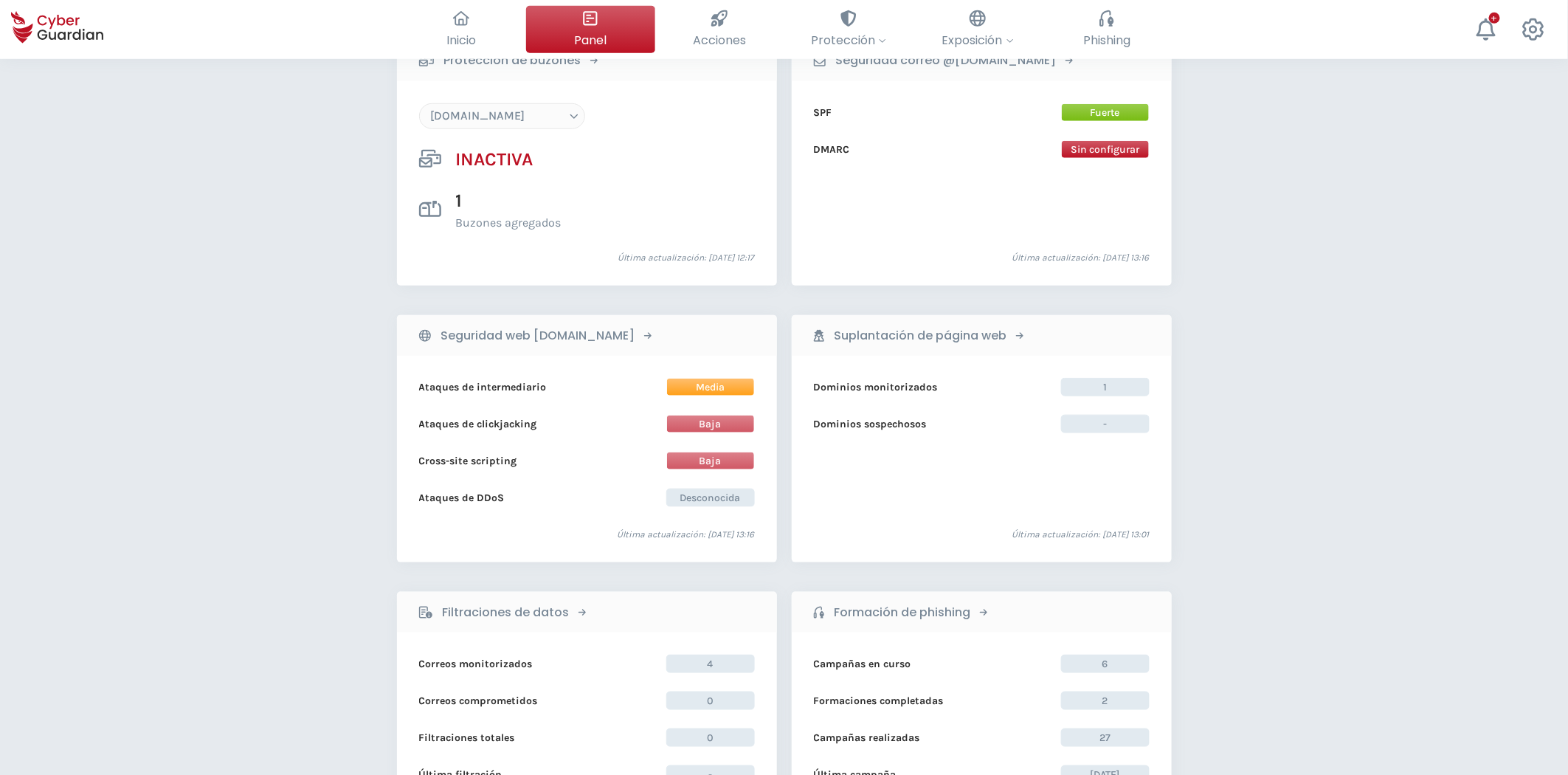
scroll to position [573, 0]
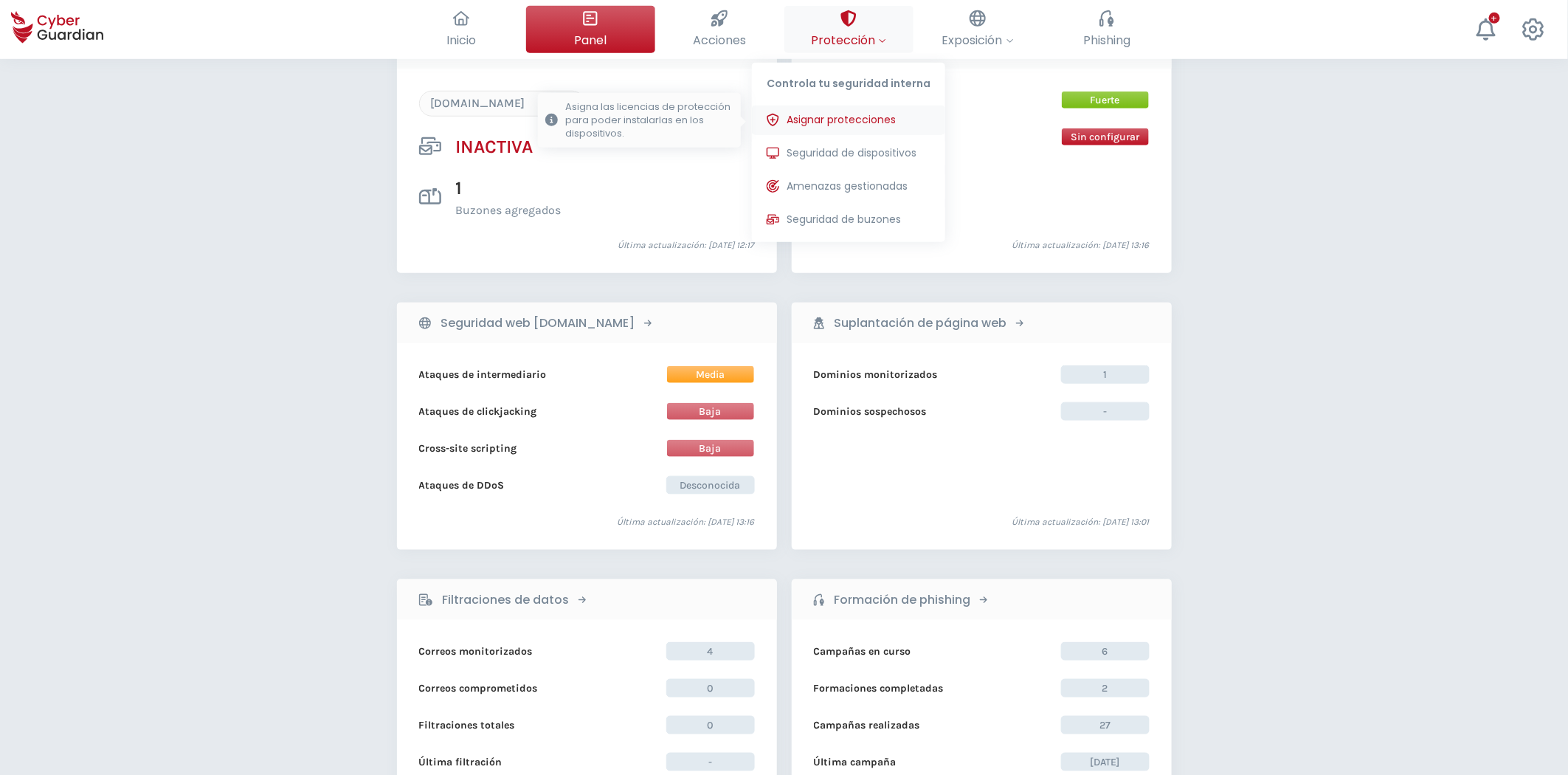
click at [881, 121] on span "Asignar protecciones" at bounding box center [841, 119] width 109 height 15
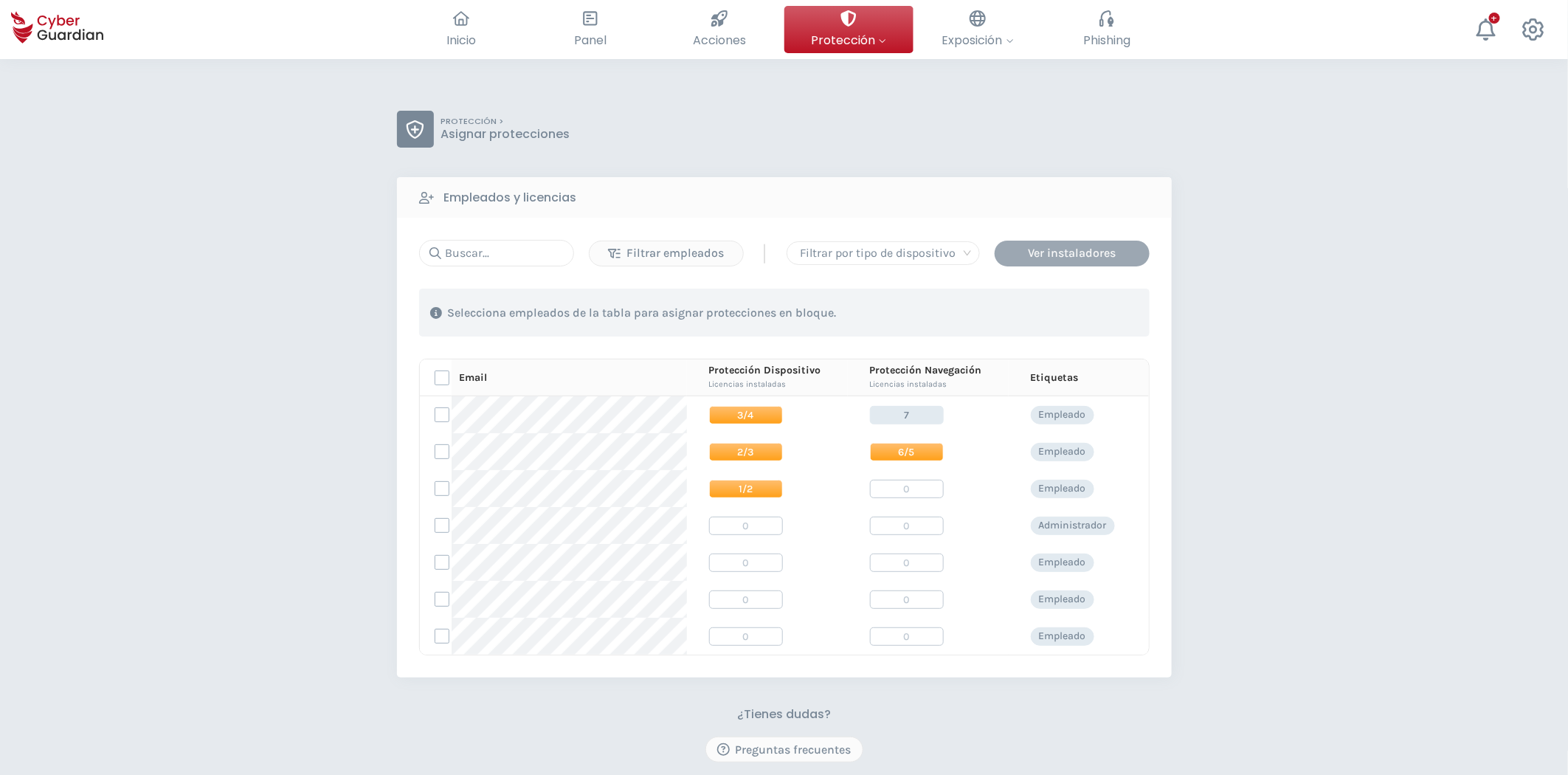
click at [991, 254] on div "Ver instaladores" at bounding box center [1073, 254] width 133 height 18
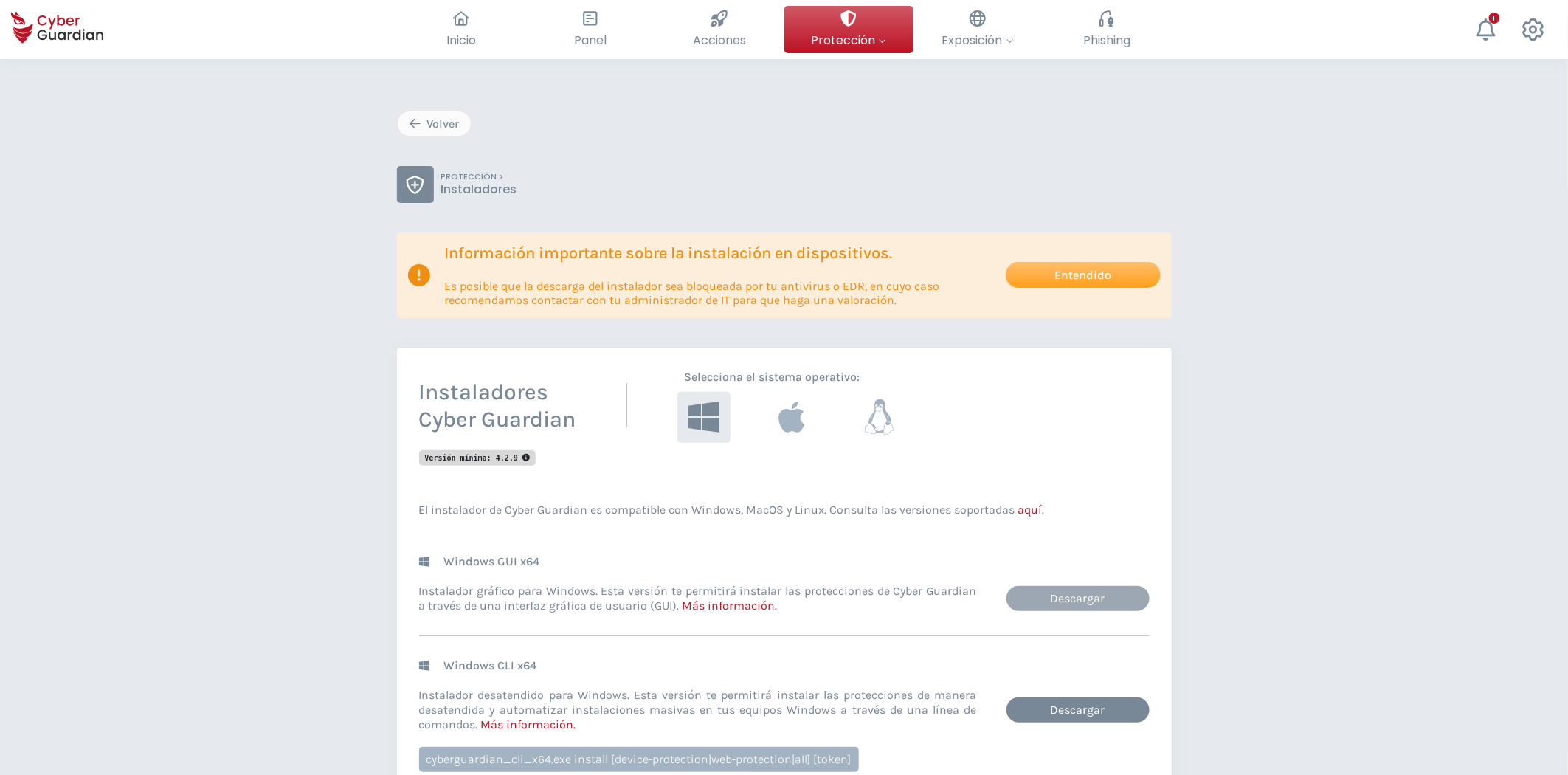
click at [991, 599] on link "Descargar" at bounding box center [1078, 598] width 143 height 25
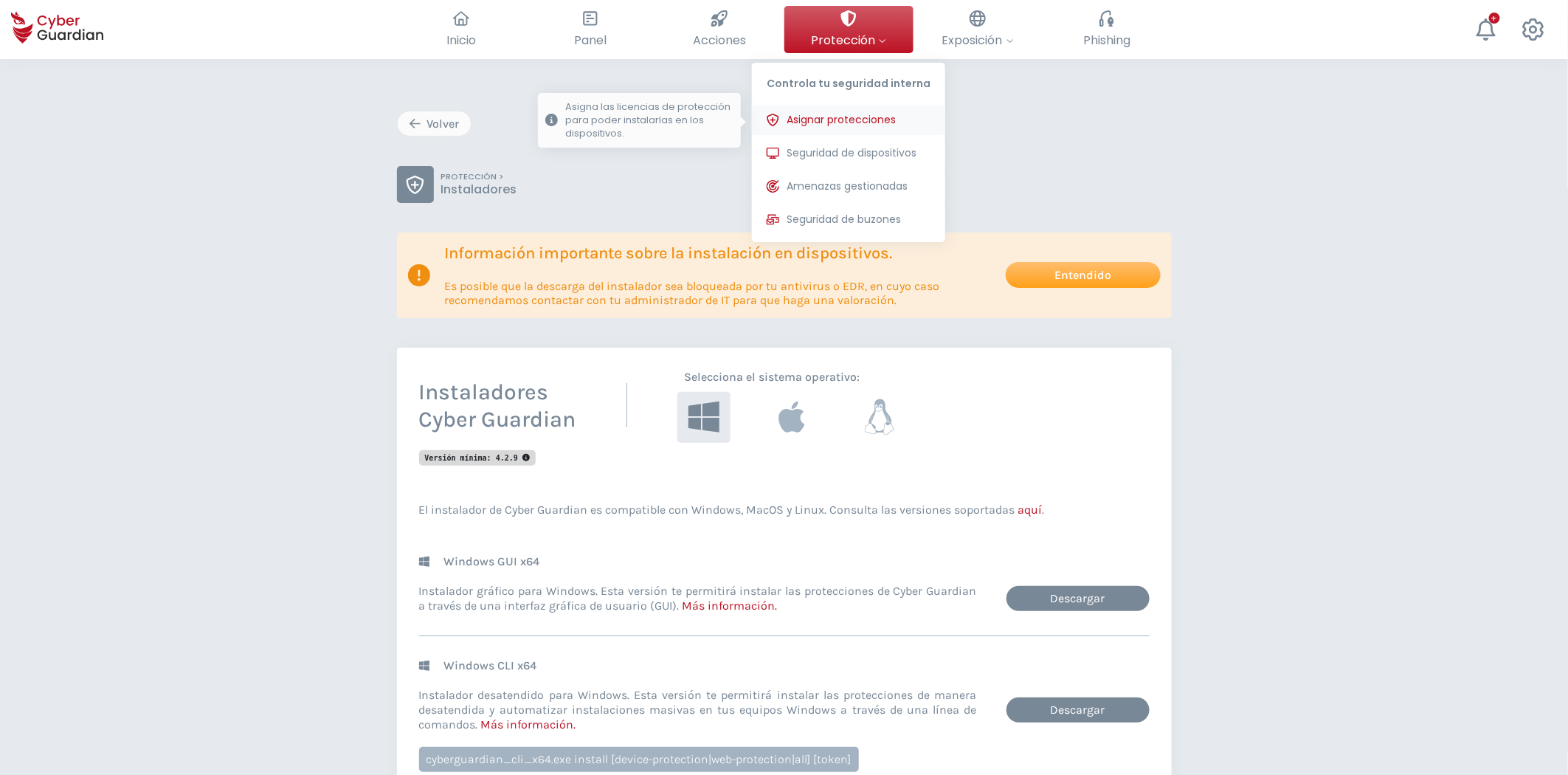
click at [855, 115] on span "Asignar protecciones" at bounding box center [841, 119] width 109 height 15
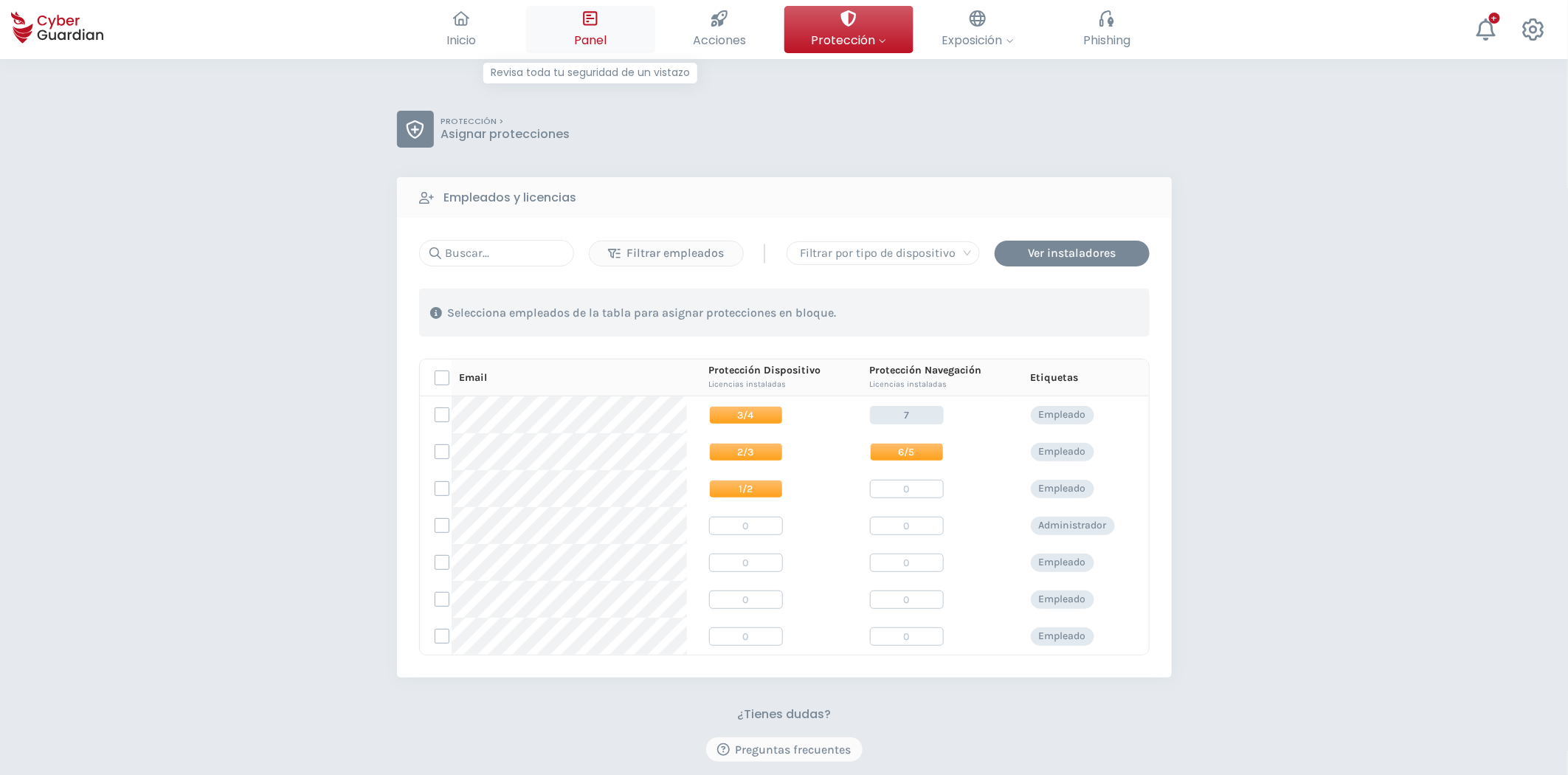
click at [620, 39] on button "Panel Revisa toda tu seguridad de un vistazo" at bounding box center [590, 30] width 129 height 47
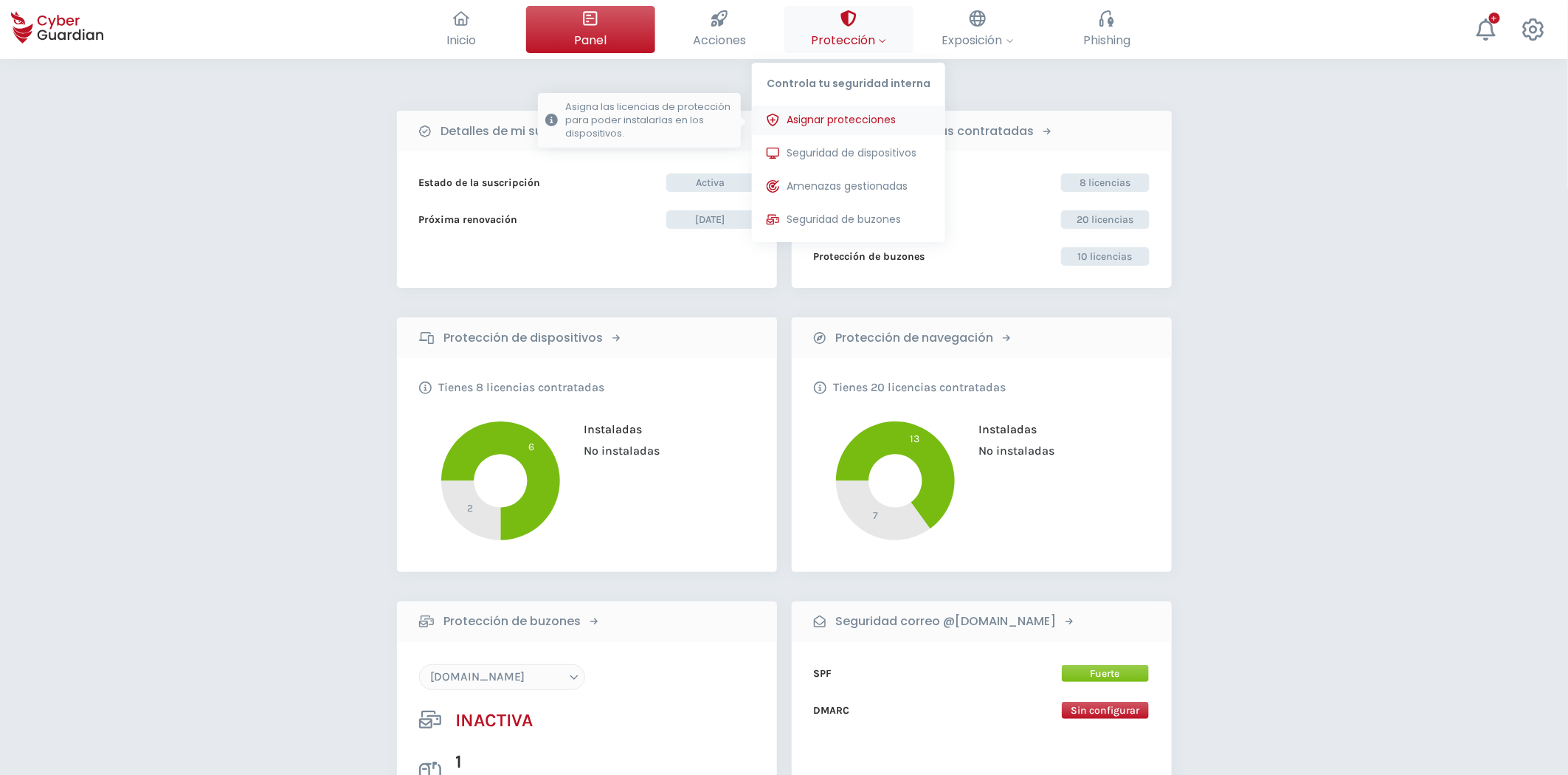
click at [872, 123] on span "Asignar protecciones" at bounding box center [841, 119] width 109 height 15
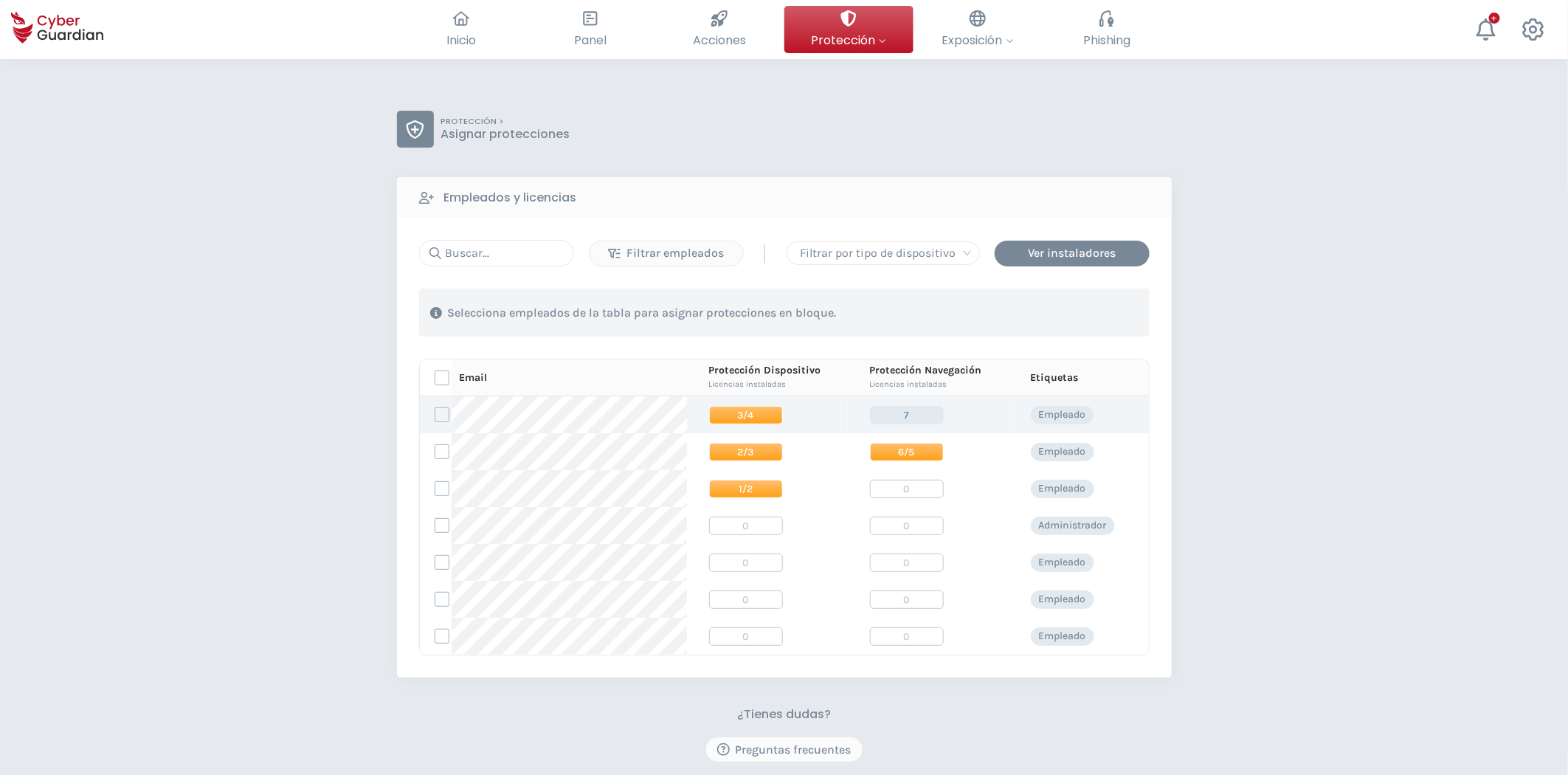
click at [444, 417] on label at bounding box center [442, 415] width 14 height 14
click at [435, 417] on input "checkbox" at bounding box center [435, 414] width 0 height 13
click at [606, 35] on span "Panel" at bounding box center [590, 40] width 32 height 19
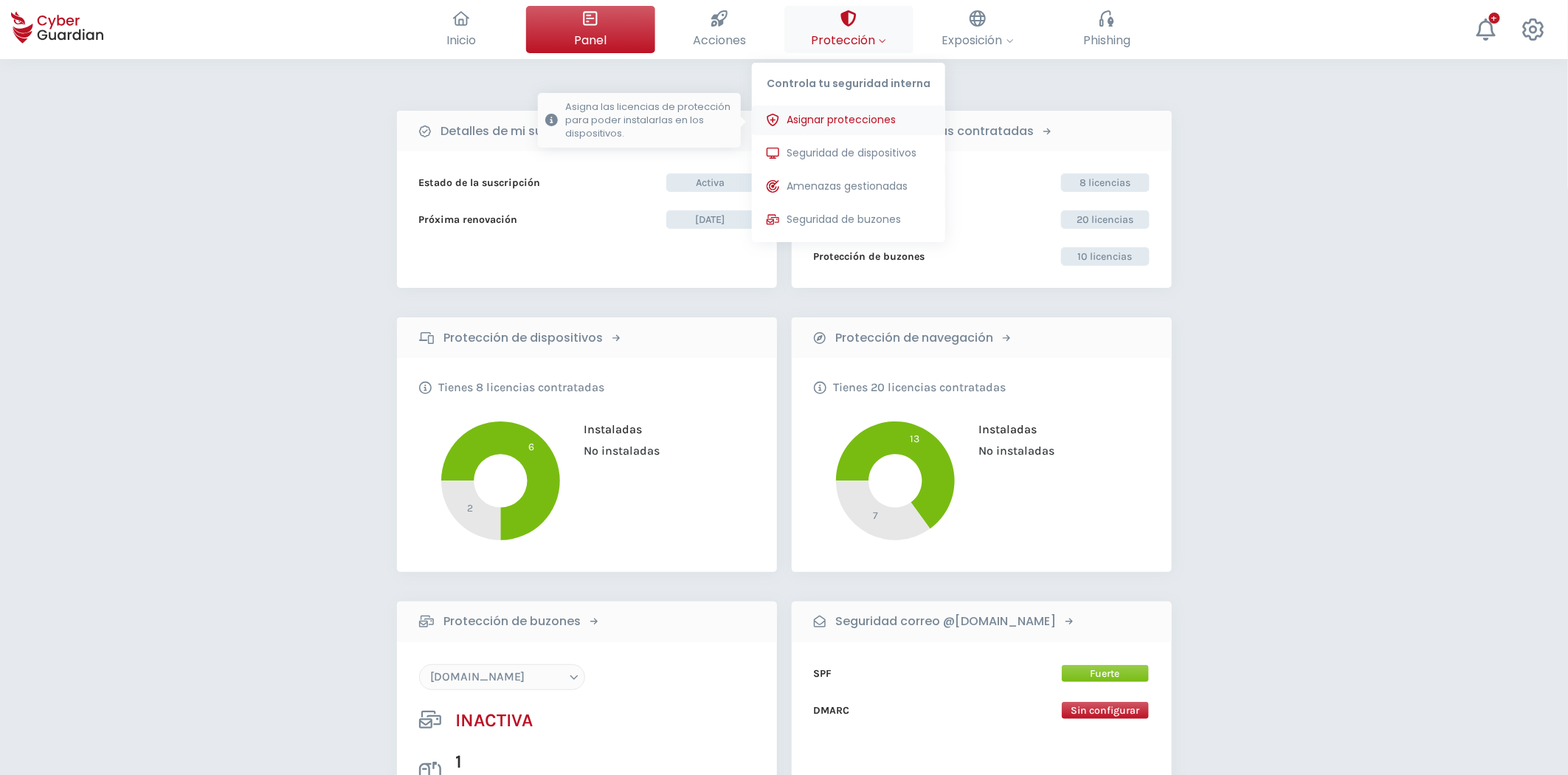
click at [843, 118] on span "Asignar protecciones" at bounding box center [841, 119] width 109 height 15
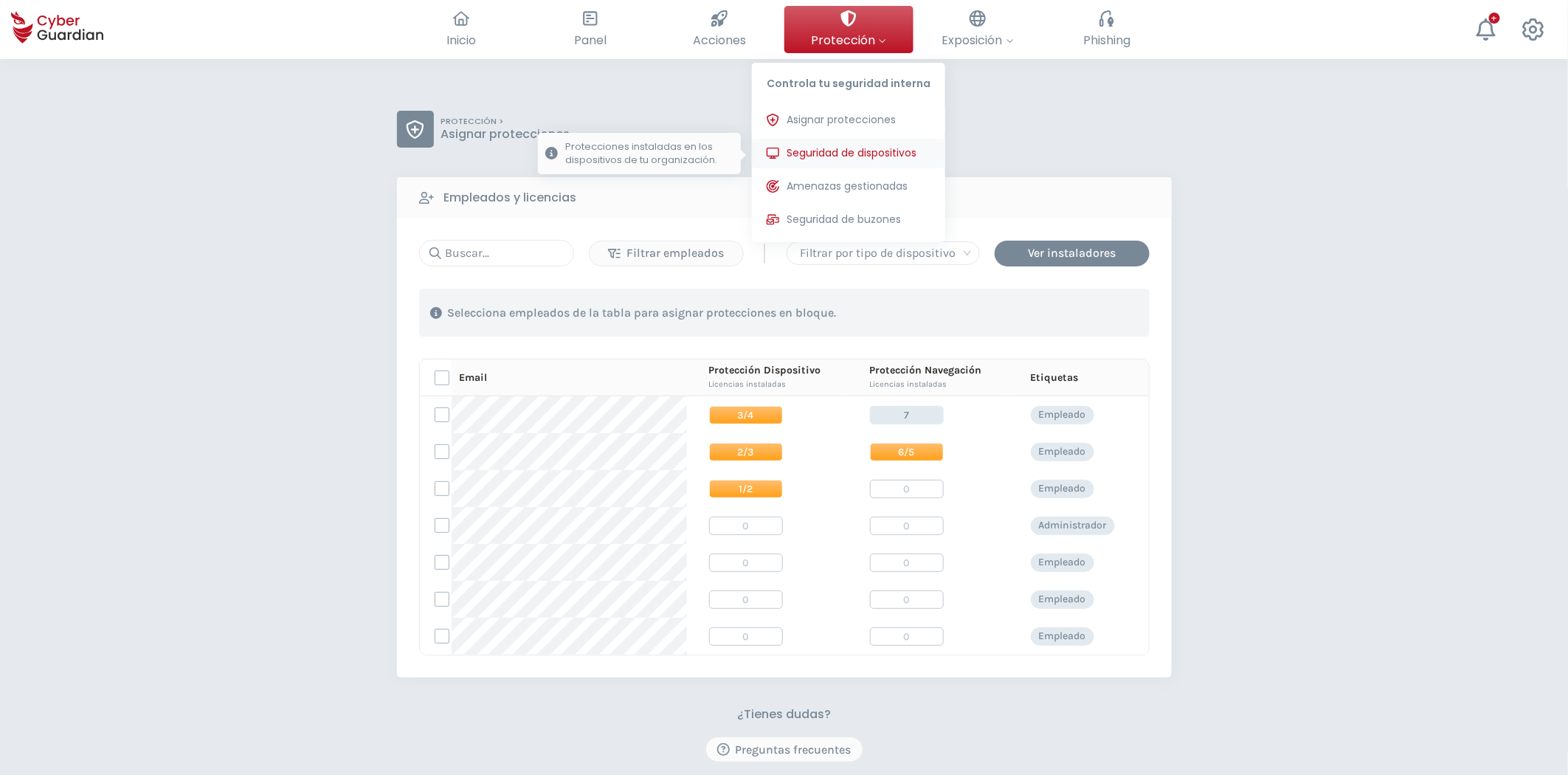
click at [862, 146] on span "Seguridad de dispositivos" at bounding box center [851, 152] width 130 height 15
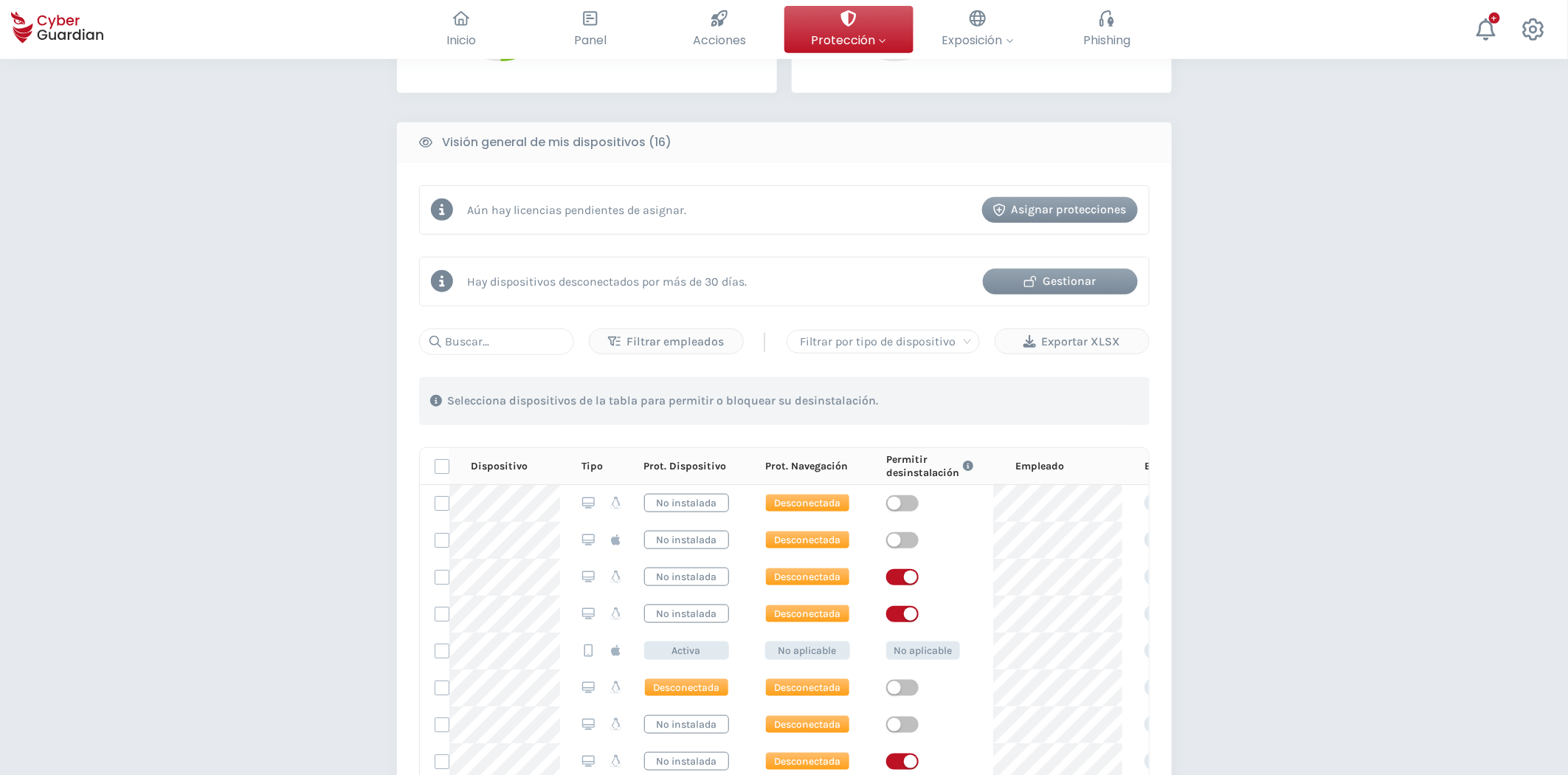
scroll to position [409, 0]
click at [735, 465] on icon at bounding box center [739, 466] width 9 height 11
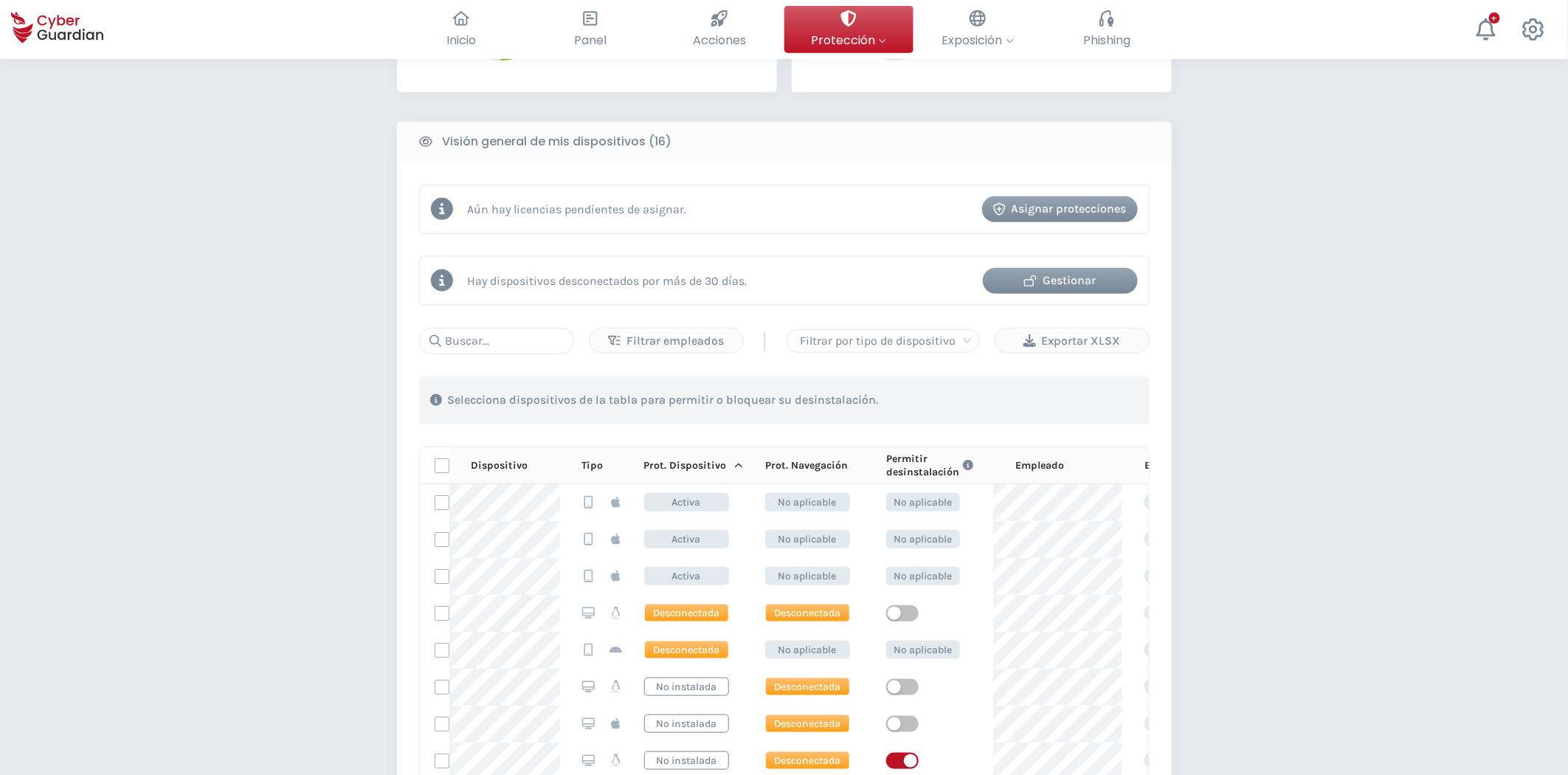
click at [991, 202] on div "Asignar protecciones" at bounding box center [1060, 209] width 134 height 18
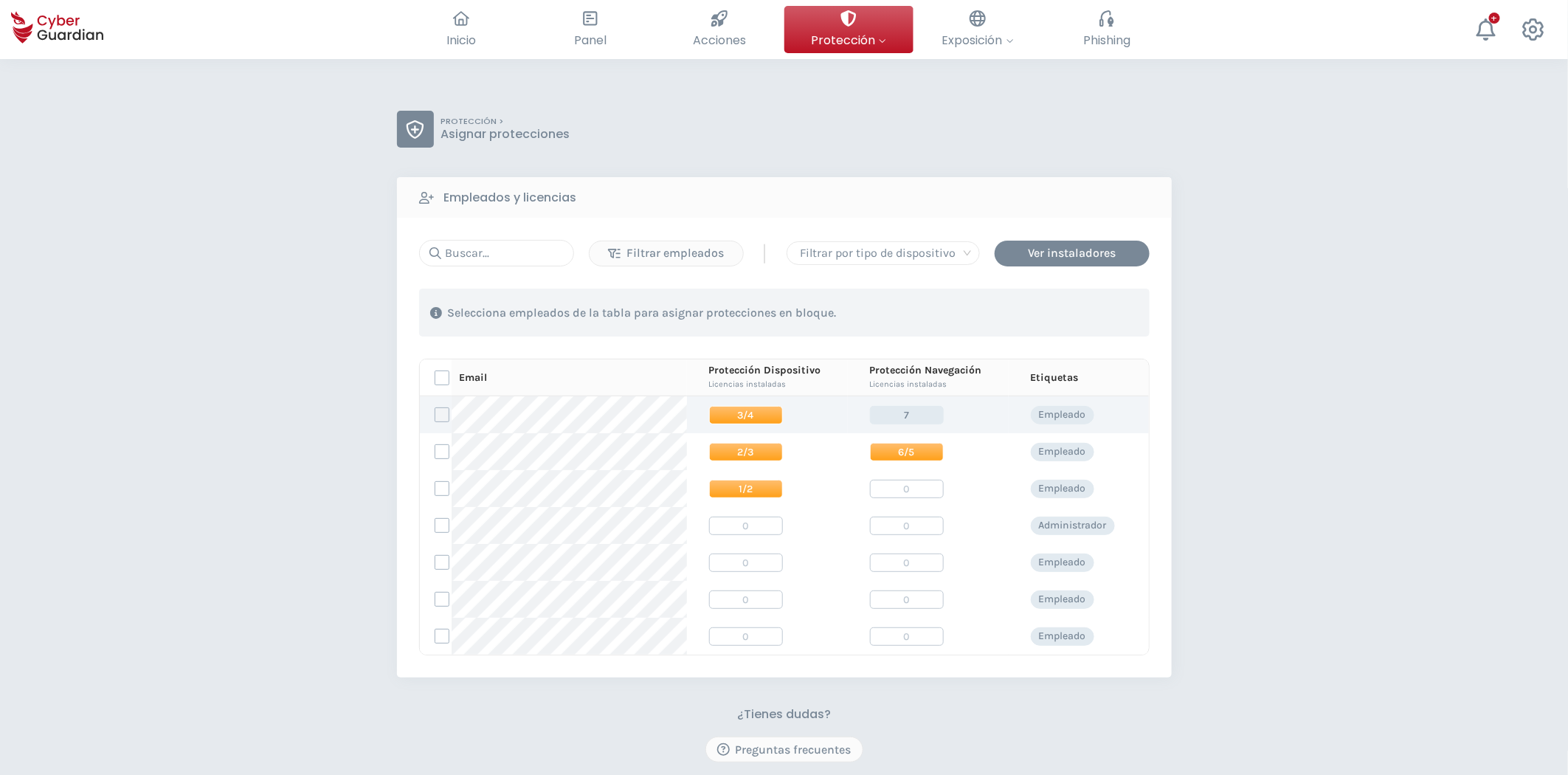
click at [444, 417] on label at bounding box center [442, 415] width 14 height 14
click at [435, 417] on input "checkbox" at bounding box center [435, 414] width 0 height 13
click at [991, 314] on div "Asignar protecciones" at bounding box center [1060, 313] width 134 height 18
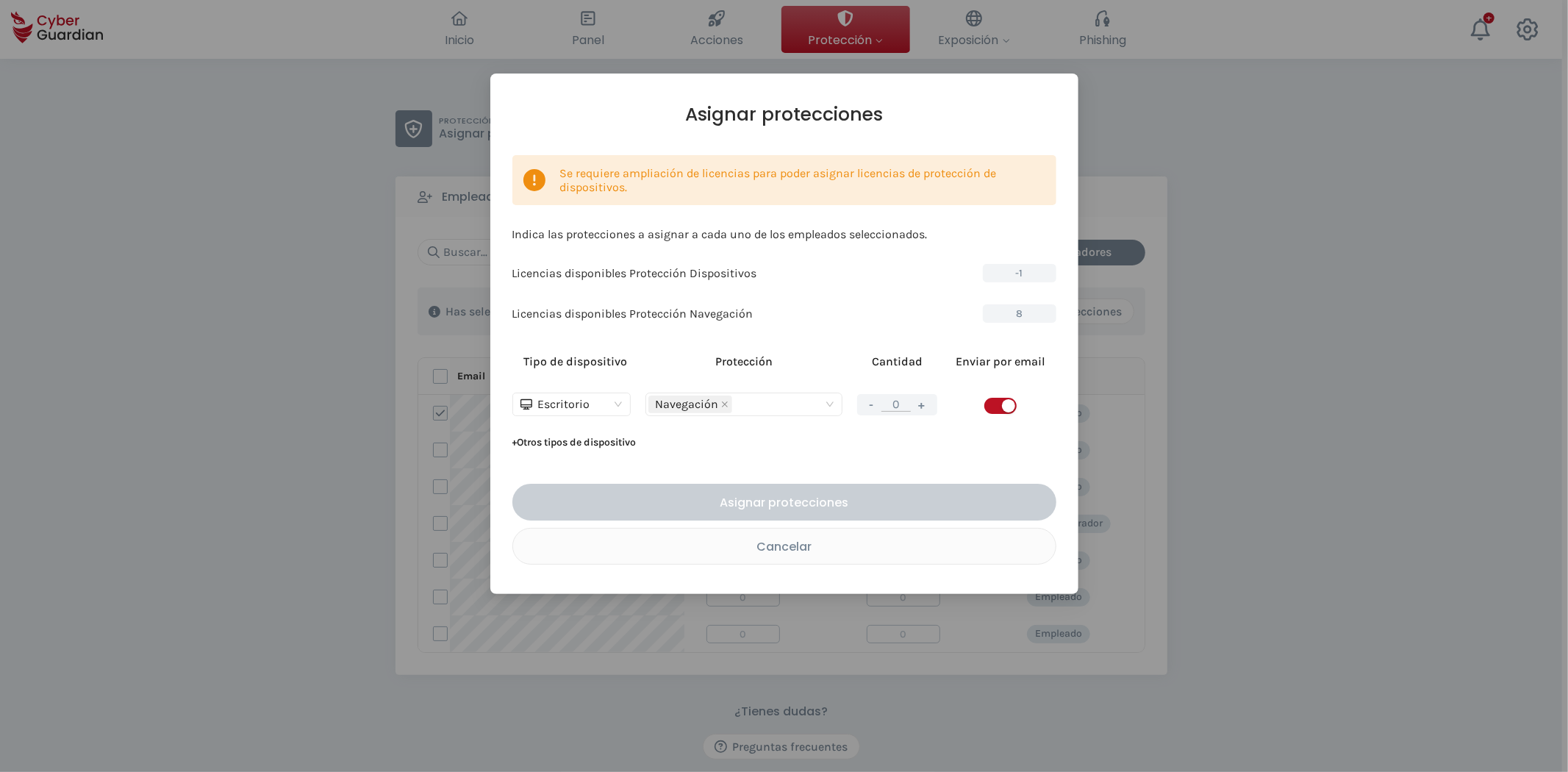
click at [604, 407] on div "Escritorio" at bounding box center [565, 404] width 89 height 22
click at [796, 306] on div "Licencias disponibles Protección Navegación 8" at bounding box center [784, 313] width 543 height 19
click at [824, 552] on div "Cancelar" at bounding box center [784, 546] width 520 height 19
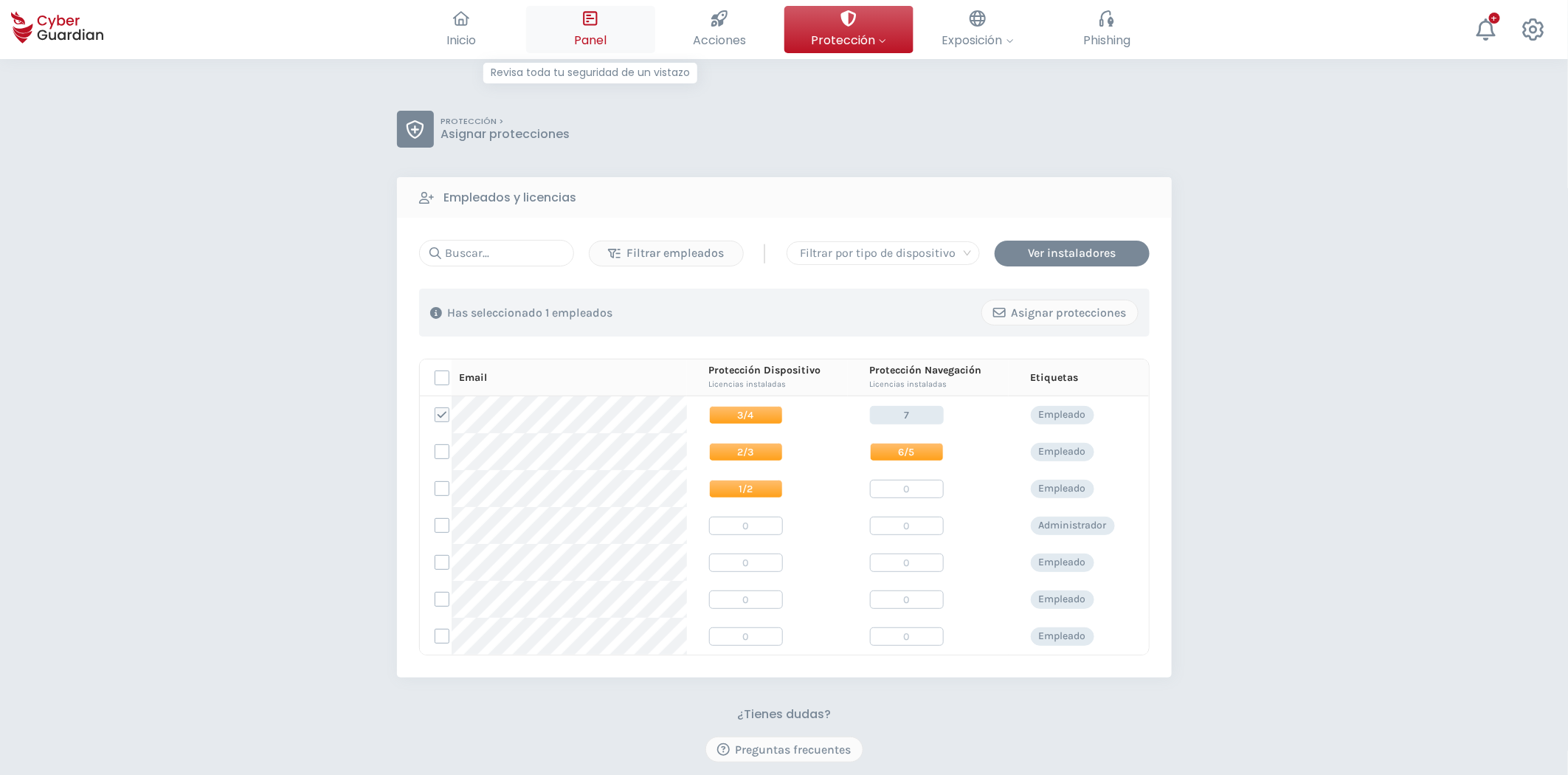
click at [607, 41] on span "Panel" at bounding box center [590, 40] width 32 height 19
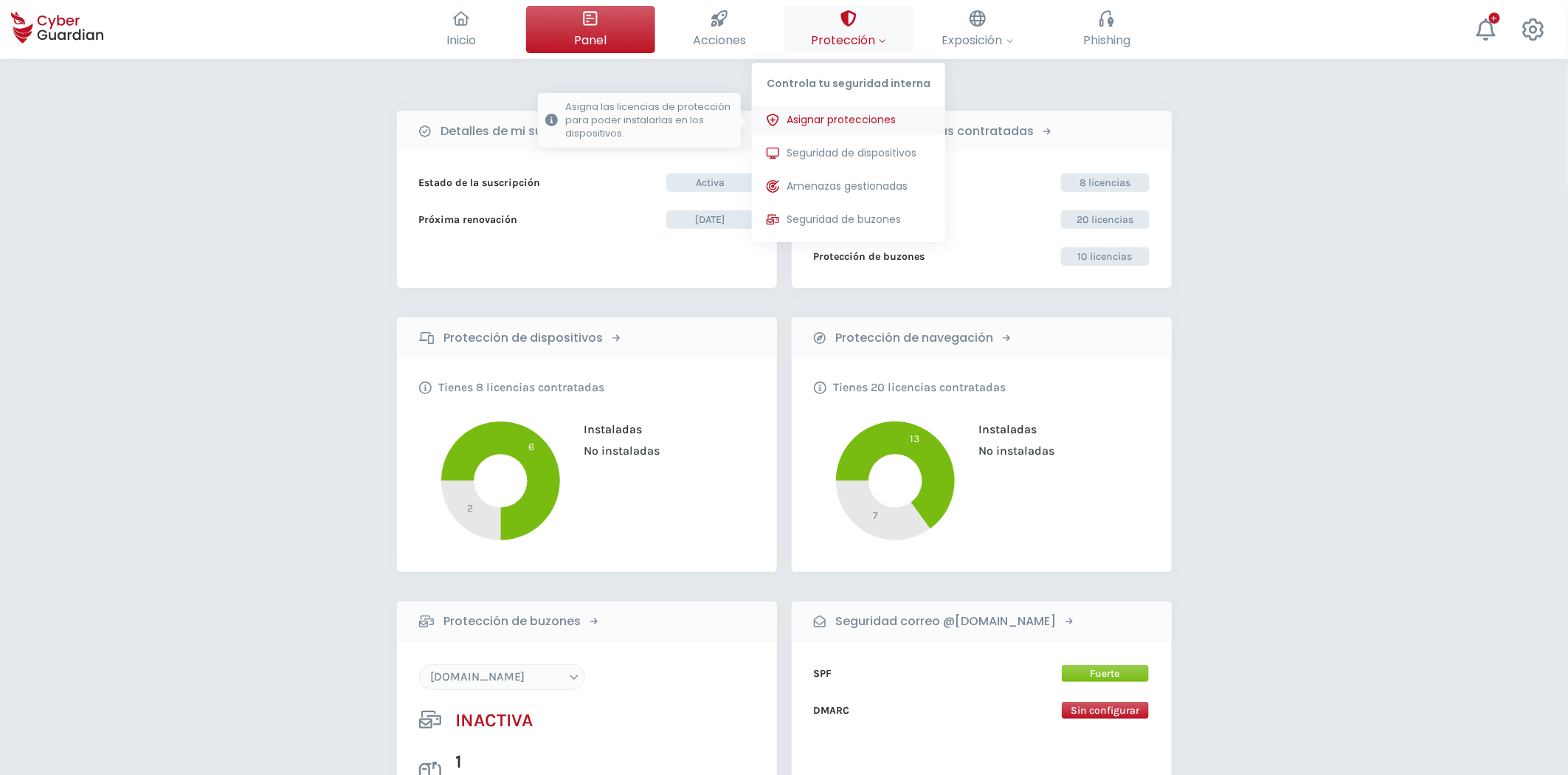
click at [856, 119] on span "Asignar protecciones" at bounding box center [841, 119] width 109 height 15
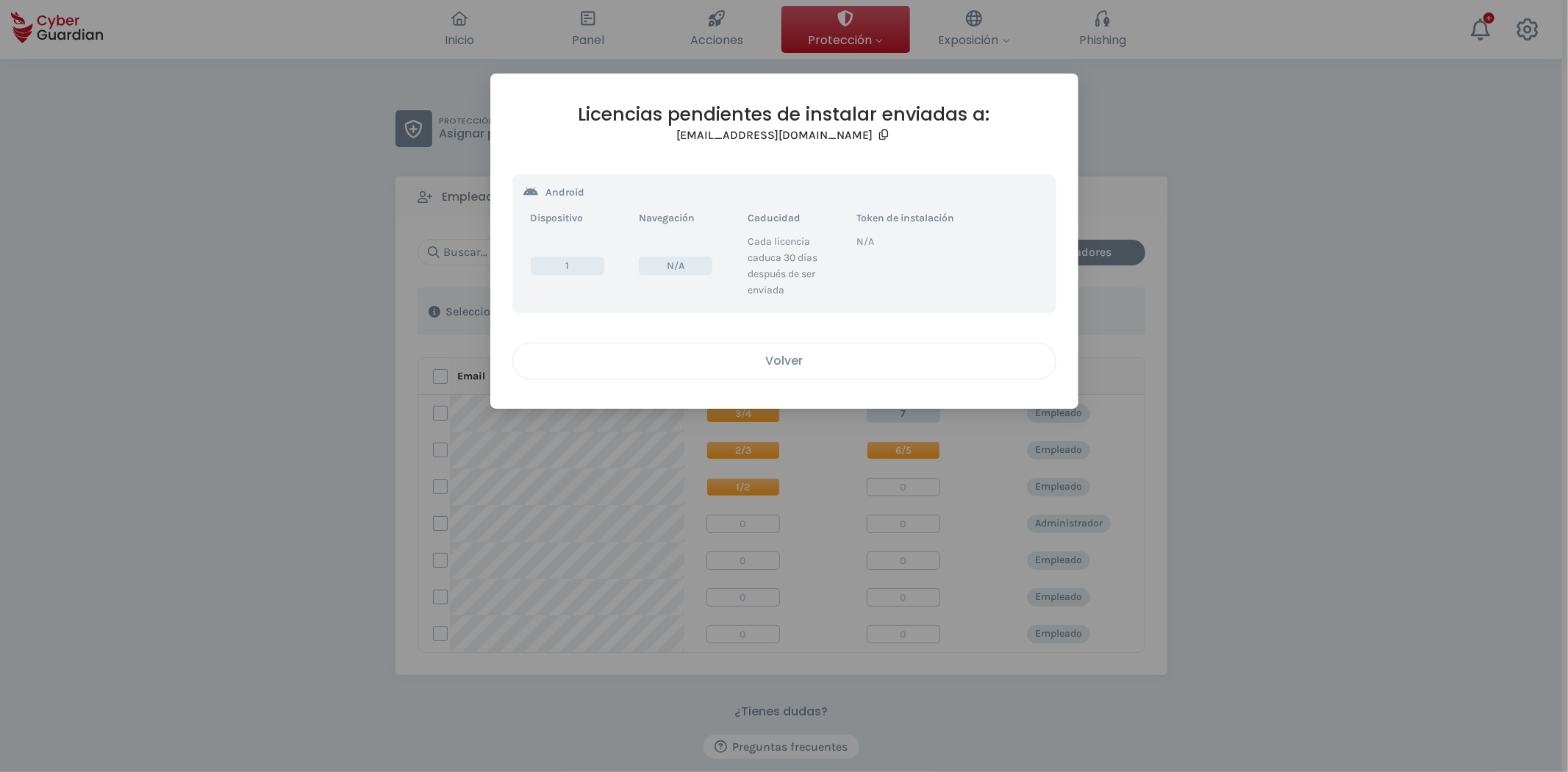
click at [782, 357] on div "Volver" at bounding box center [784, 361] width 520 height 19
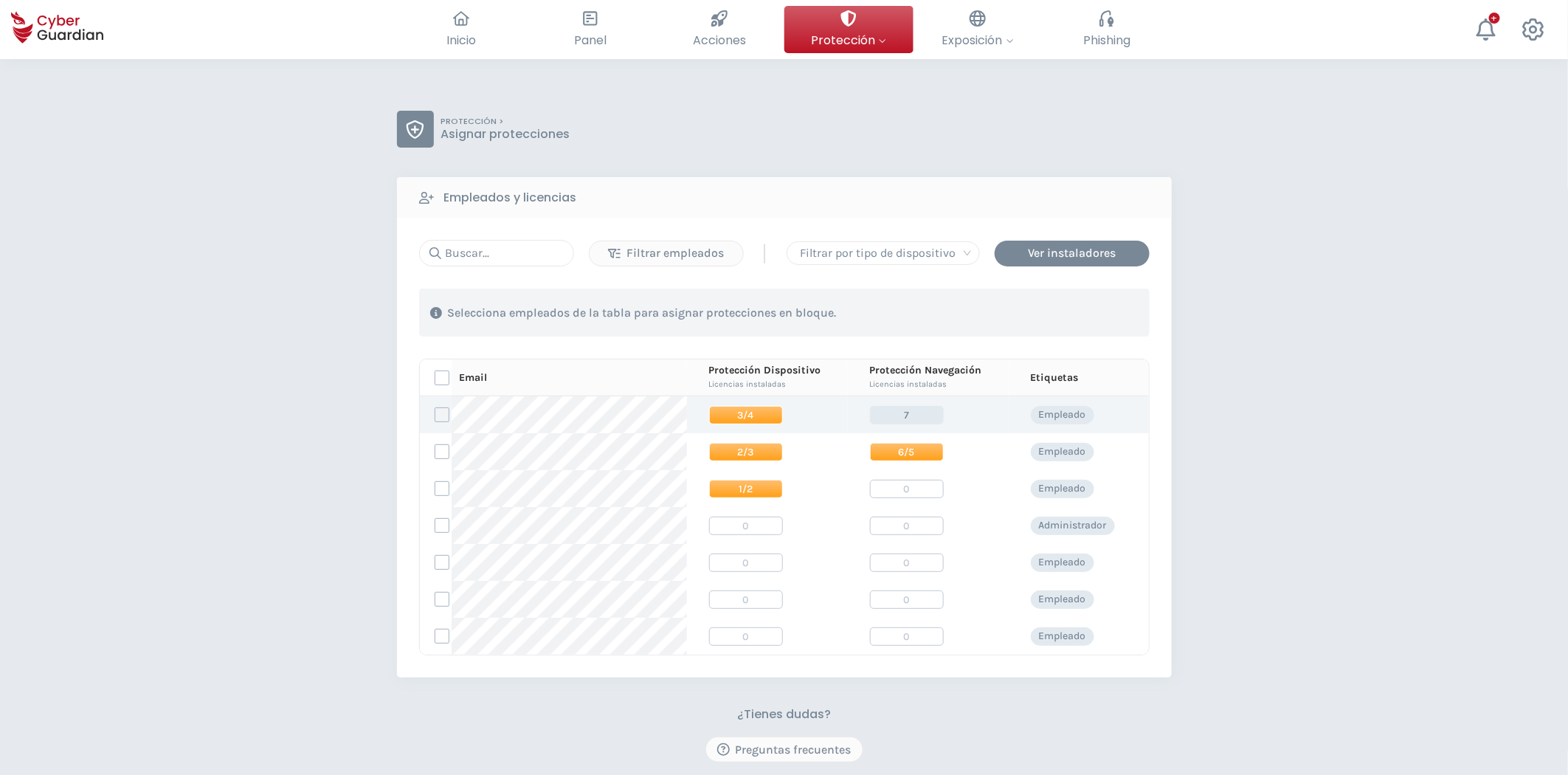
click at [445, 417] on label at bounding box center [442, 415] width 14 height 14
click at [435, 417] on input "checkbox" at bounding box center [435, 414] width 0 height 13
click at [991, 319] on div "Asignar protecciones" at bounding box center [1060, 313] width 134 height 18
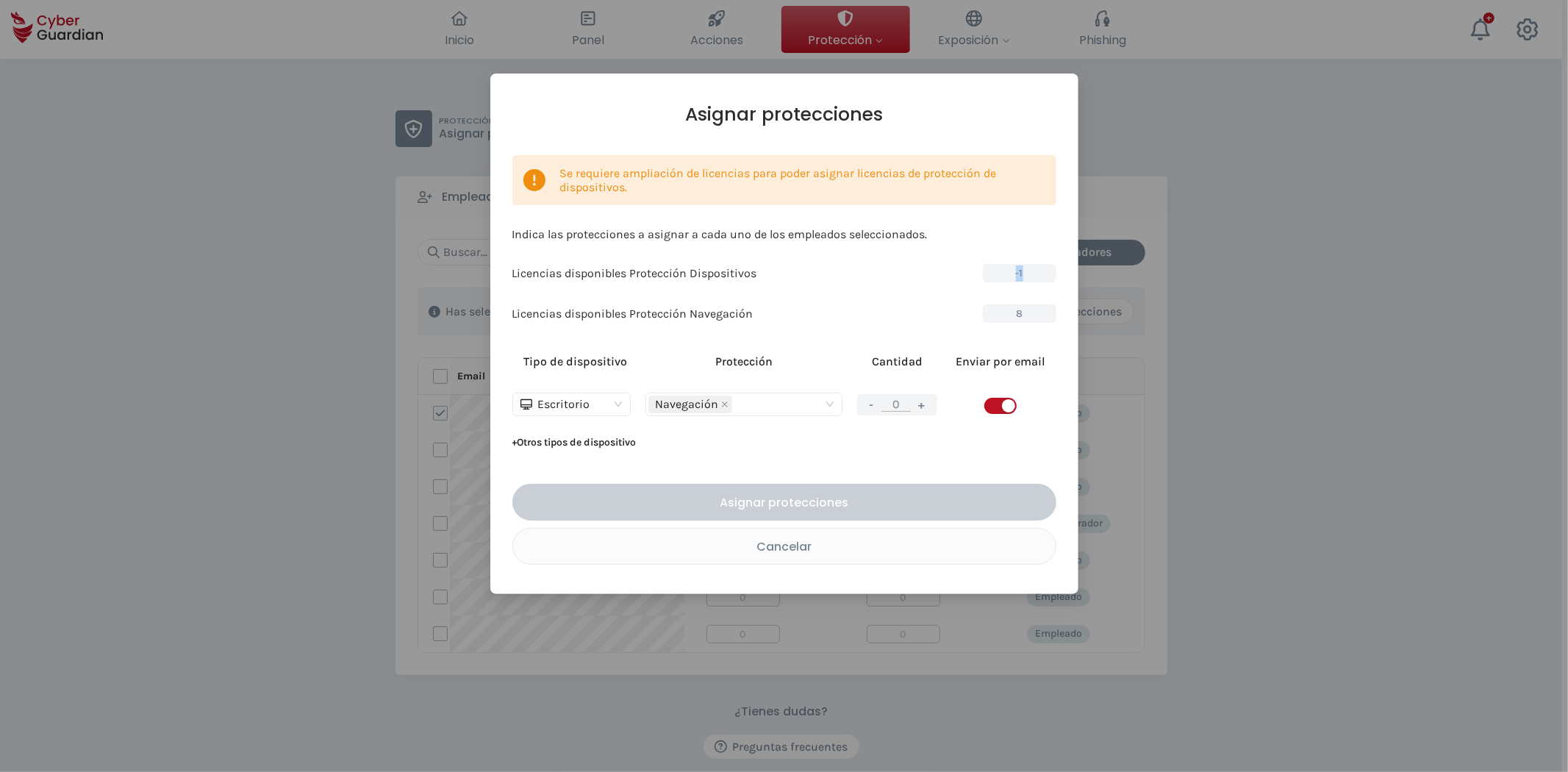
drag, startPoint x: 1015, startPoint y: 267, endPoint x: 1058, endPoint y: 270, distance: 43.1
click at [987, 270] on div "Asignar protecciones Se requiere ampliación de licencias para poder asignar lic…" at bounding box center [784, 333] width 588 height 520
click at [987, 299] on div "Se requiere ampliación de licencias para poder asignar licencias de protección …" at bounding box center [784, 304] width 543 height 299
